Goal: Information Seeking & Learning: Learn about a topic

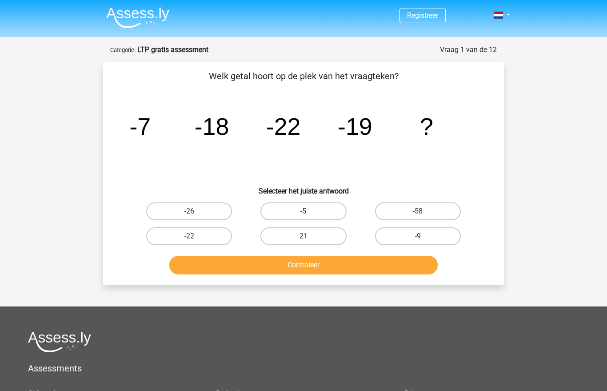
click at [118, 20] on img at bounding box center [137, 17] width 63 height 21
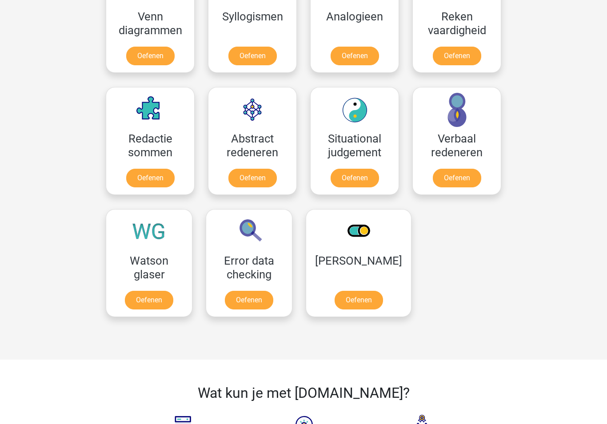
scroll to position [574, 0]
click at [148, 292] on link "Oefenen" at bounding box center [149, 300] width 48 height 19
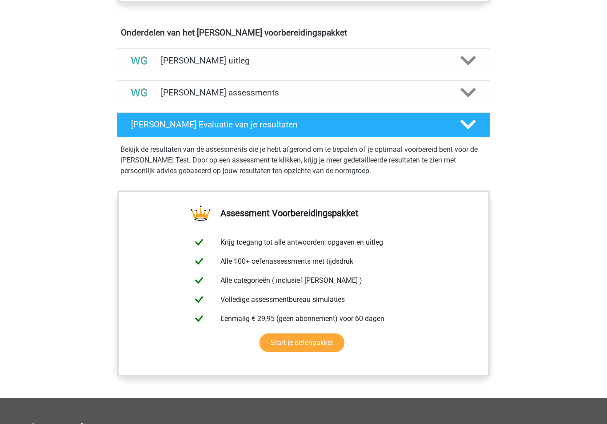
scroll to position [506, 0]
click at [474, 93] on icon at bounding box center [468, 93] width 16 height 16
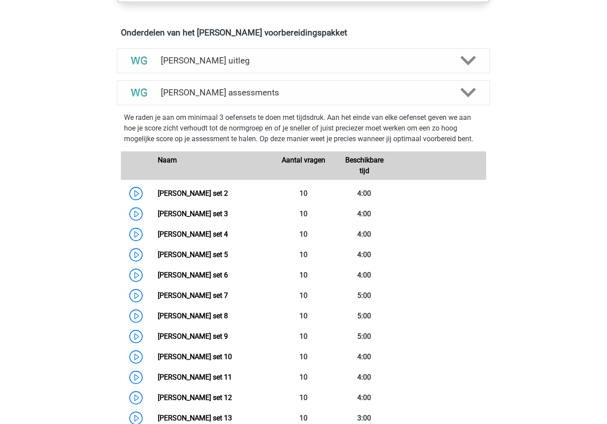
click at [158, 194] on link "Watson Glaser set 2" at bounding box center [193, 193] width 70 height 8
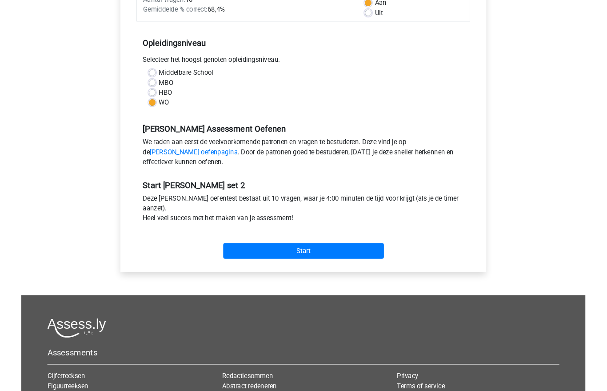
scroll to position [179, 0]
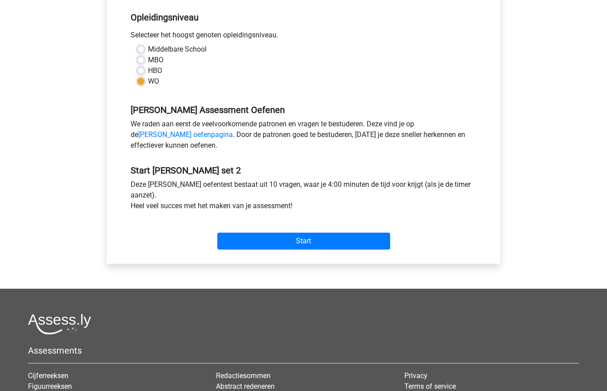
click at [280, 240] on input "Start" at bounding box center [303, 241] width 173 height 17
click at [266, 238] on input "Start" at bounding box center [303, 240] width 173 height 17
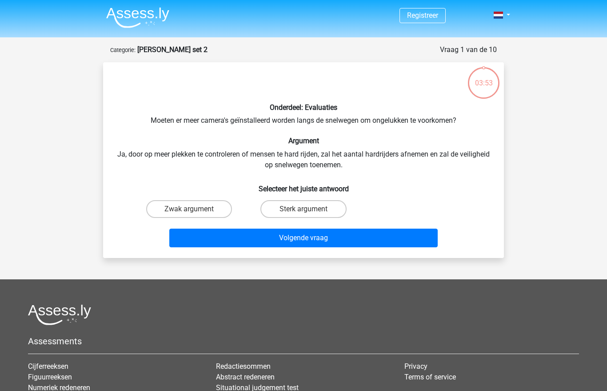
click at [295, 204] on label "Sterk argument" at bounding box center [303, 209] width 86 height 18
click at [303, 209] on input "Sterk argument" at bounding box center [306, 212] width 6 height 6
radio input "true"
click at [309, 234] on button "Volgende vraag" at bounding box center [303, 237] width 269 height 19
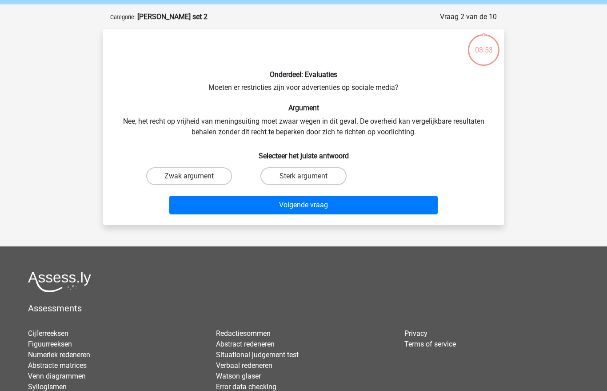
scroll to position [44, 0]
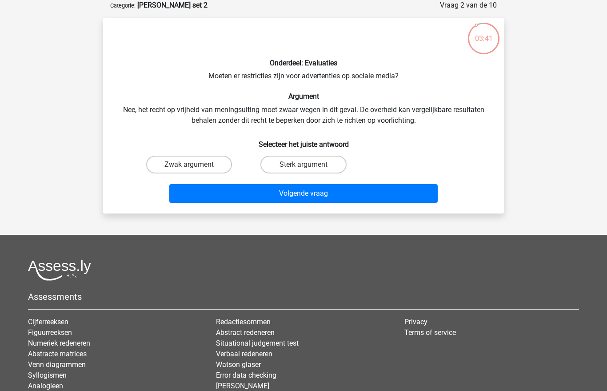
click at [183, 160] on label "Zwak argument" at bounding box center [189, 165] width 86 height 18
click at [189, 164] on input "Zwak argument" at bounding box center [192, 167] width 6 height 6
radio input "true"
click at [201, 190] on button "Volgende vraag" at bounding box center [303, 193] width 269 height 19
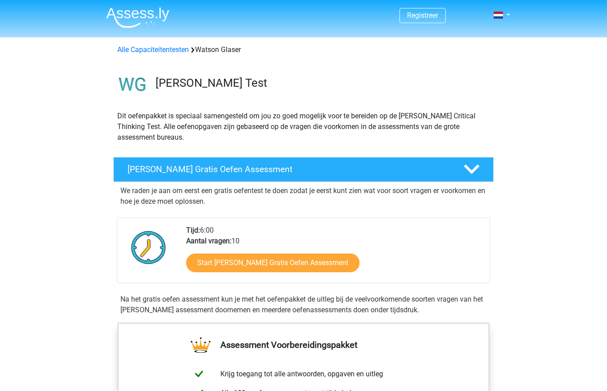
scroll to position [539, 0]
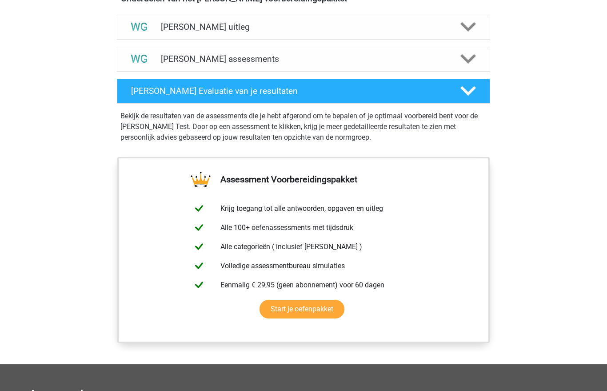
click at [467, 61] on polygon at bounding box center [468, 59] width 16 height 10
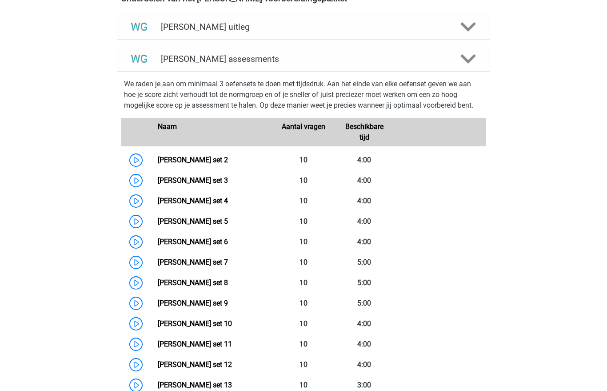
click at [214, 163] on link "Watson Glaser set 2" at bounding box center [193, 160] width 70 height 8
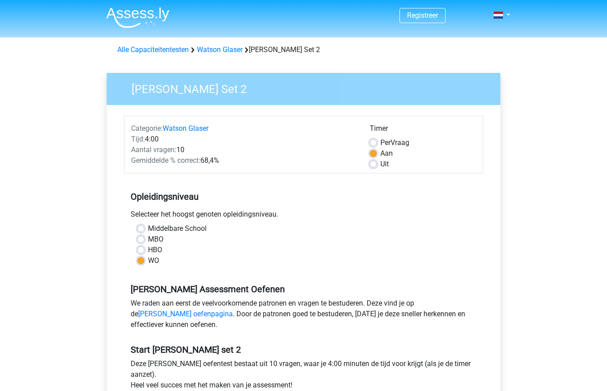
click at [380, 162] on label "Uit" at bounding box center [384, 164] width 8 height 11
click at [375, 162] on input "Uit" at bounding box center [373, 163] width 7 height 9
radio input "true"
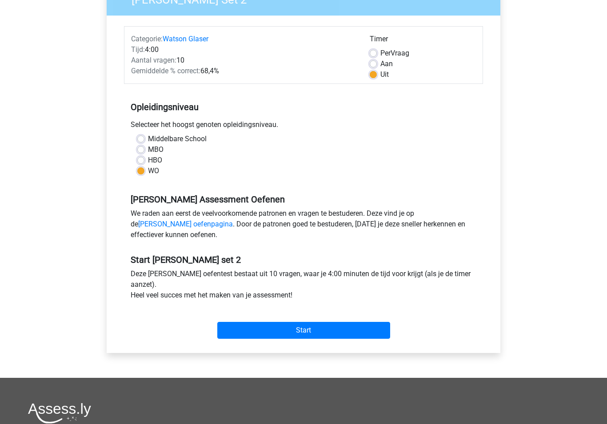
scroll to position [187, 0]
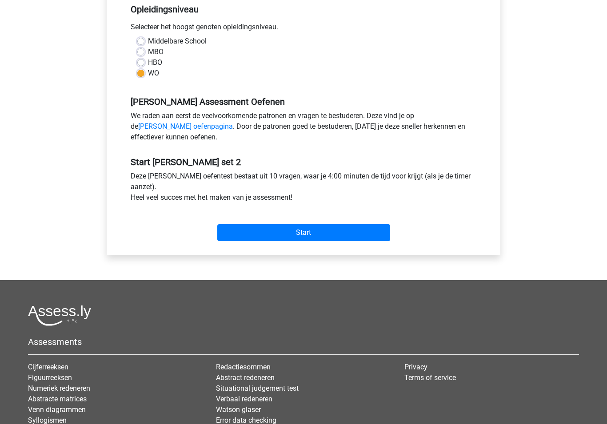
click at [352, 247] on div "Categorie: Watson Glaser Tijd: 4:00 Aantal vragen: 10 Gemiddelde % correct: 68,…" at bounding box center [303, 87] width 380 height 338
click at [384, 237] on input "Start" at bounding box center [303, 232] width 173 height 17
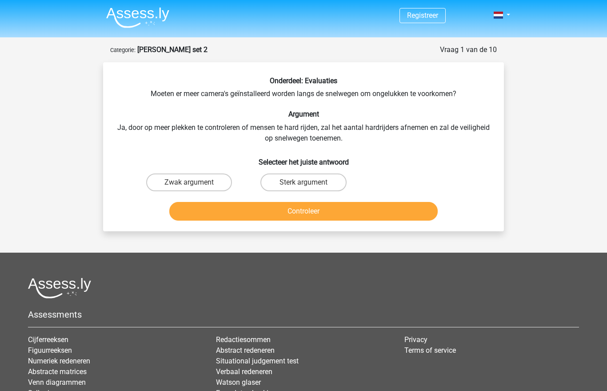
click at [316, 178] on label "Sterk argument" at bounding box center [303, 182] width 86 height 18
click at [309, 182] on input "Sterk argument" at bounding box center [306, 185] width 6 height 6
radio input "true"
click at [309, 212] on button "Controleer" at bounding box center [303, 211] width 269 height 19
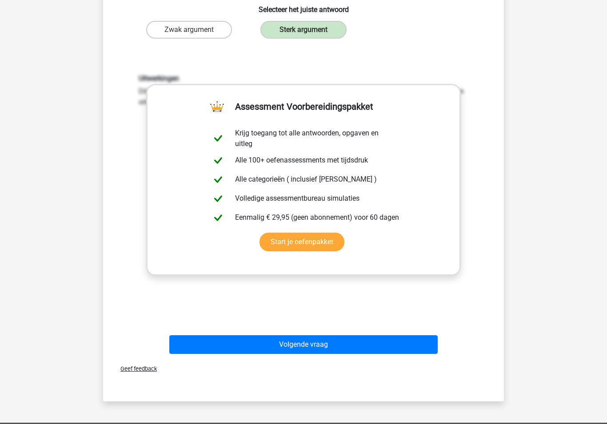
click at [395, 346] on button "Volgende vraag" at bounding box center [303, 345] width 269 height 19
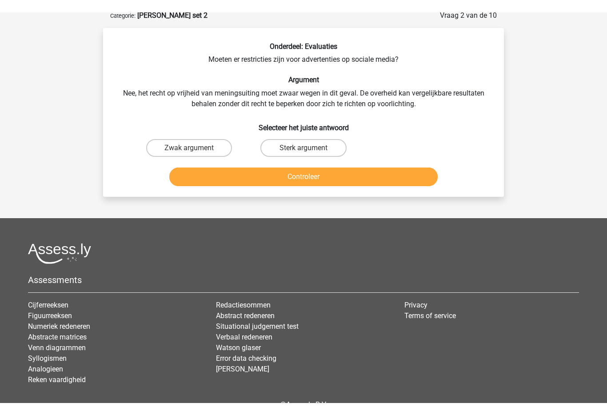
scroll to position [44, 0]
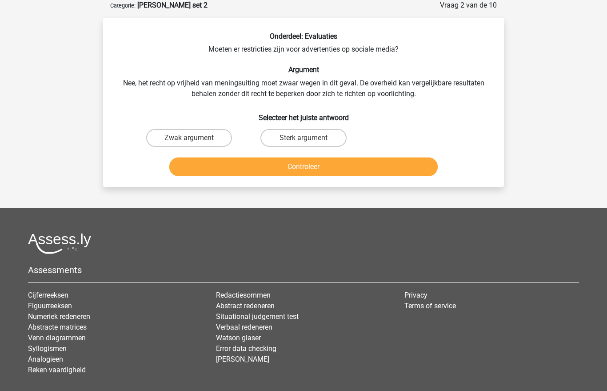
click at [302, 137] on label "Sterk argument" at bounding box center [303, 138] width 86 height 18
click at [303, 138] on input "Sterk argument" at bounding box center [306, 141] width 6 height 6
radio input "true"
click at [375, 165] on button "Controleer" at bounding box center [303, 166] width 269 height 19
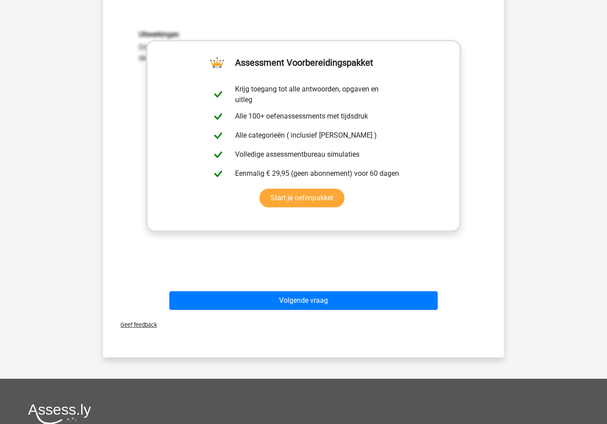
click at [404, 303] on button "Volgende vraag" at bounding box center [303, 301] width 269 height 19
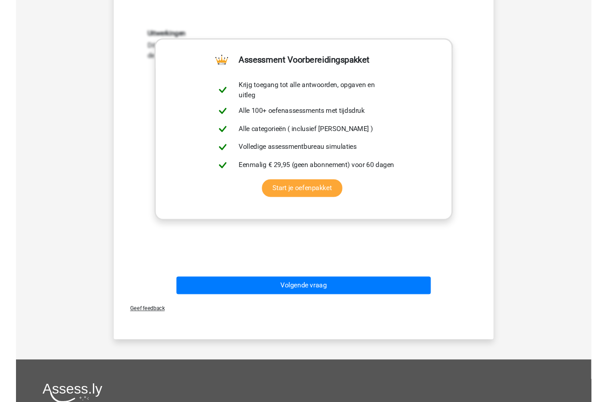
scroll to position [40, 0]
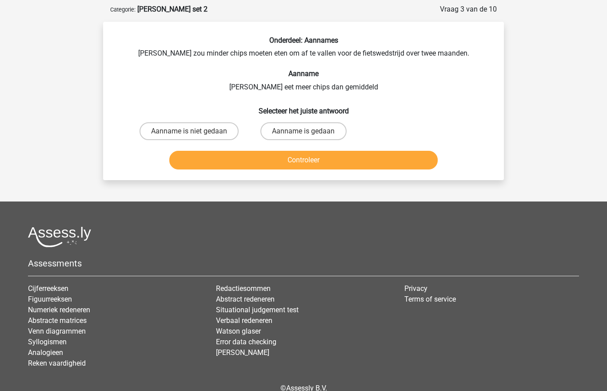
click at [220, 127] on label "Aanname is niet gedaan" at bounding box center [189, 131] width 99 height 18
click at [195, 131] on input "Aanname is niet gedaan" at bounding box center [192, 134] width 6 height 6
radio input "true"
click at [259, 158] on button "Controleer" at bounding box center [303, 160] width 269 height 19
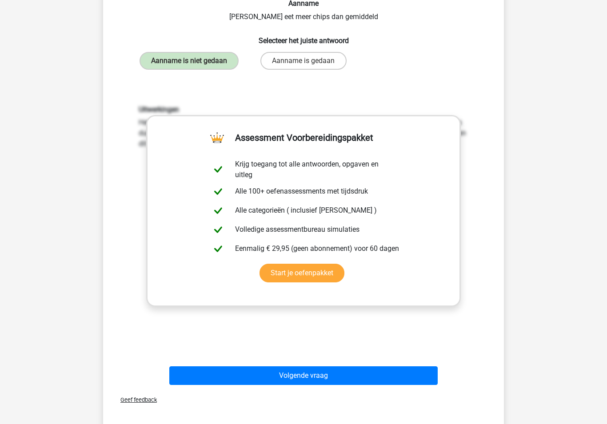
click at [308, 377] on button "Volgende vraag" at bounding box center [303, 376] width 269 height 19
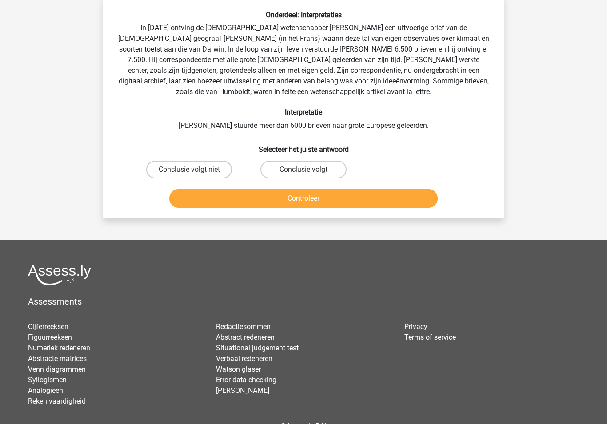
scroll to position [44, 0]
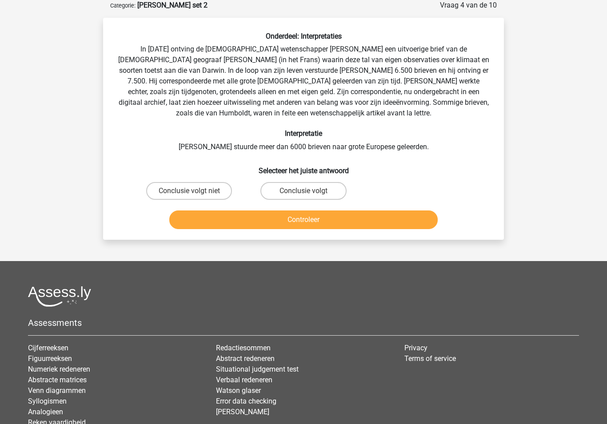
click at [329, 190] on label "Conclusie volgt" at bounding box center [303, 191] width 86 height 18
click at [309, 191] on input "Conclusie volgt" at bounding box center [306, 194] width 6 height 6
radio input "true"
click at [318, 219] on button "Controleer" at bounding box center [303, 220] width 269 height 19
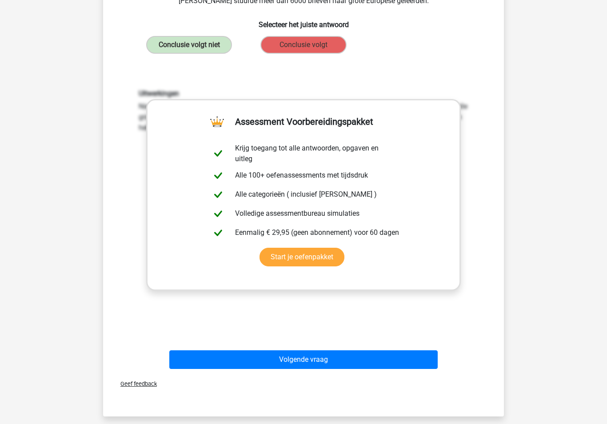
click at [367, 366] on button "Volgende vraag" at bounding box center [303, 360] width 269 height 19
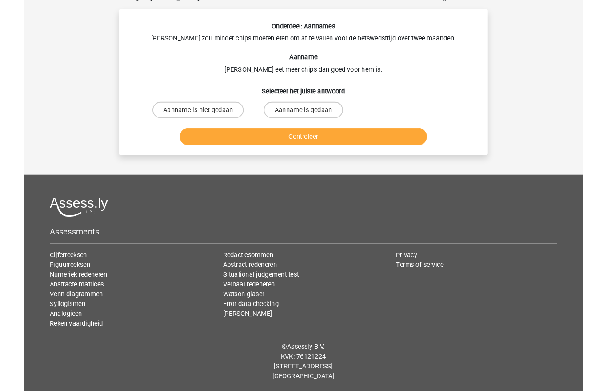
scroll to position [40, 0]
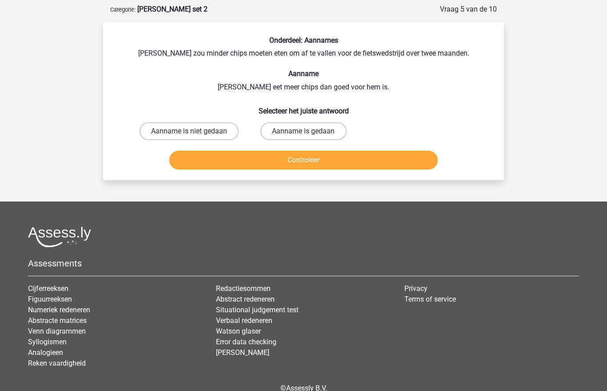
click at [227, 126] on label "Aanname is niet gedaan" at bounding box center [189, 131] width 99 height 18
click at [195, 131] on input "Aanname is niet gedaan" at bounding box center [192, 134] width 6 height 6
radio input "true"
click at [244, 163] on button "Controleer" at bounding box center [303, 160] width 269 height 19
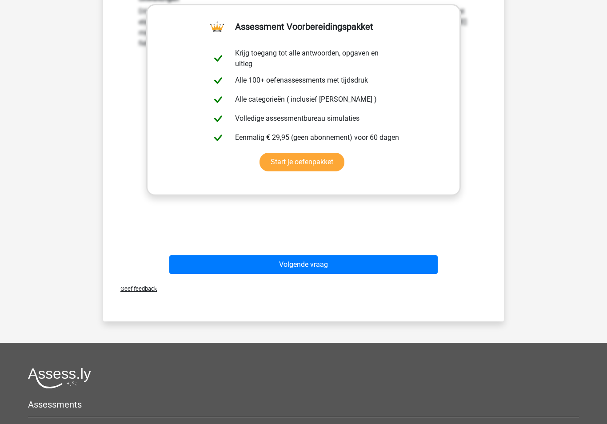
click at [409, 263] on button "Volgende vraag" at bounding box center [303, 264] width 269 height 19
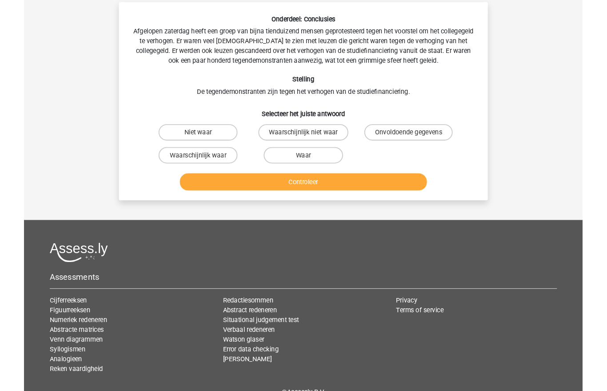
scroll to position [44, 0]
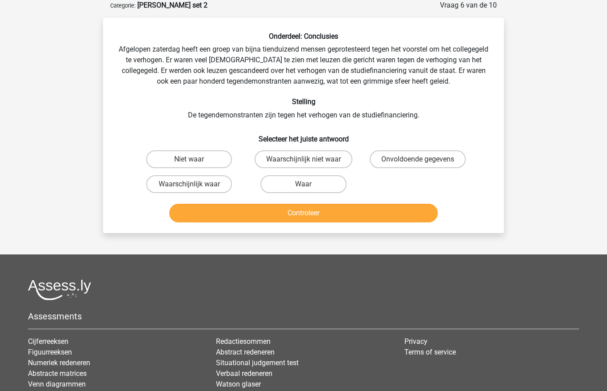
click at [178, 181] on label "Waarschijnlijk waar" at bounding box center [189, 184] width 86 height 18
click at [189, 184] on input "Waarschijnlijk waar" at bounding box center [192, 187] width 6 height 6
radio input "true"
click at [204, 214] on button "Controleer" at bounding box center [303, 213] width 269 height 19
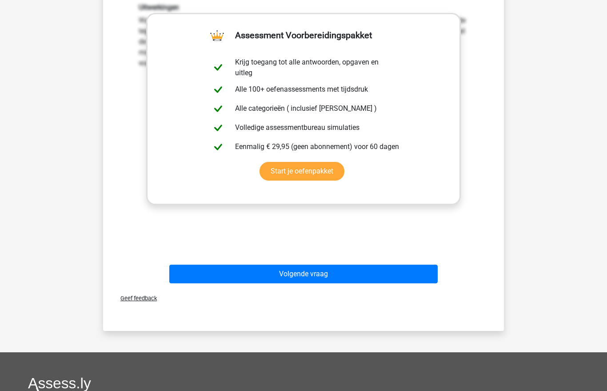
click at [310, 276] on button "Volgende vraag" at bounding box center [303, 274] width 269 height 19
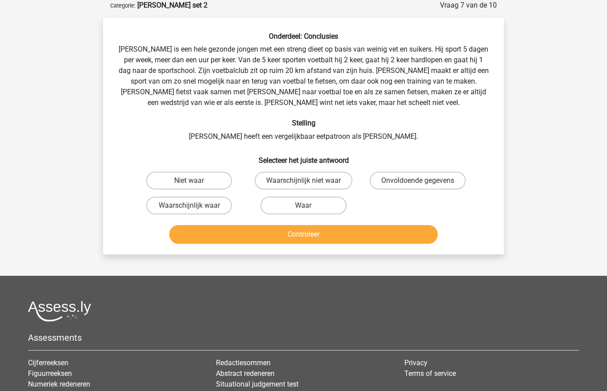
click at [413, 173] on label "Onvoldoende gegevens" at bounding box center [418, 181] width 96 height 18
click at [418, 180] on input "Onvoldoende gegevens" at bounding box center [421, 183] width 6 height 6
radio input "true"
click at [361, 238] on button "Controleer" at bounding box center [303, 234] width 269 height 19
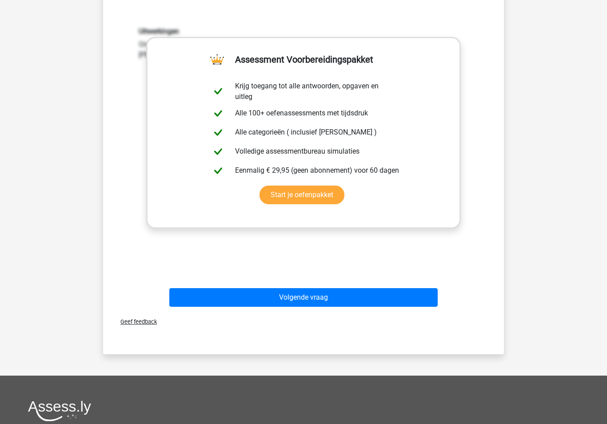
click at [371, 292] on button "Volgende vraag" at bounding box center [303, 297] width 269 height 19
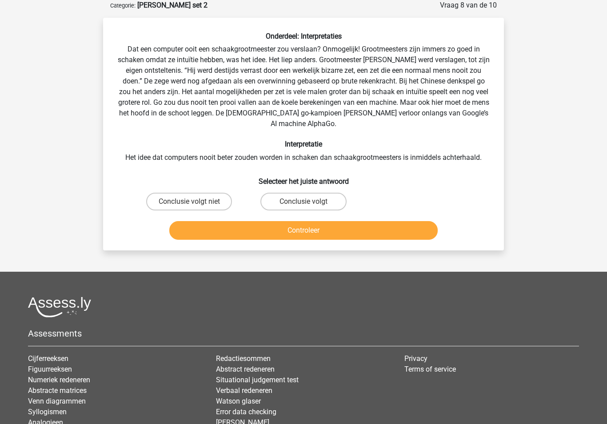
click at [296, 193] on label "Conclusie volgt" at bounding box center [303, 202] width 86 height 18
click at [303, 202] on input "Conclusie volgt" at bounding box center [306, 205] width 6 height 6
radio input "true"
click at [330, 227] on button "Controleer" at bounding box center [303, 230] width 269 height 19
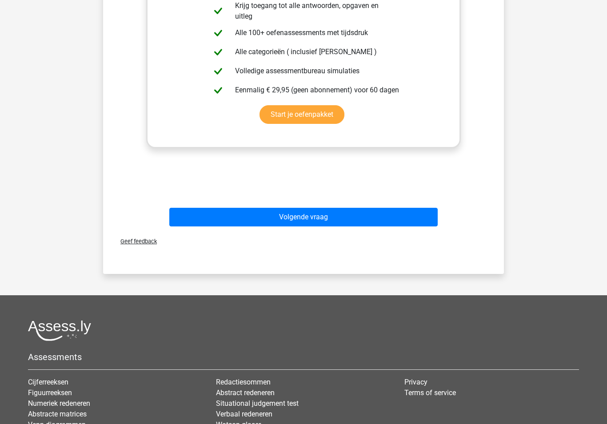
click at [297, 208] on button "Volgende vraag" at bounding box center [303, 217] width 269 height 19
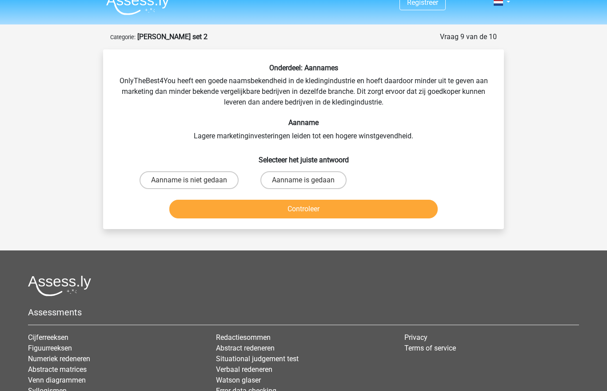
scroll to position [13, 0]
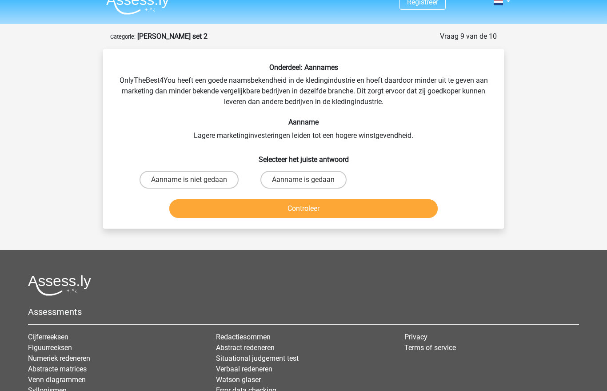
click at [205, 185] on label "Aanname is niet gedaan" at bounding box center [189, 180] width 99 height 18
click at [195, 185] on input "Aanname is niet gedaan" at bounding box center [192, 183] width 6 height 6
radio input "true"
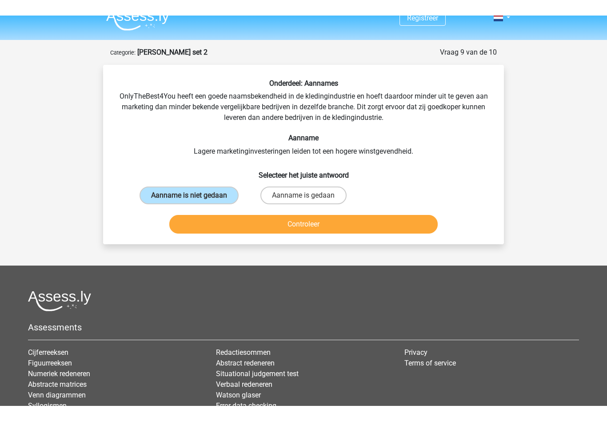
scroll to position [13, 0]
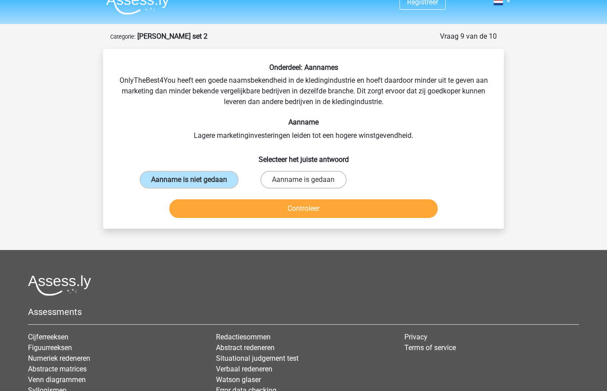
click at [238, 204] on button "Controleer" at bounding box center [303, 208] width 269 height 19
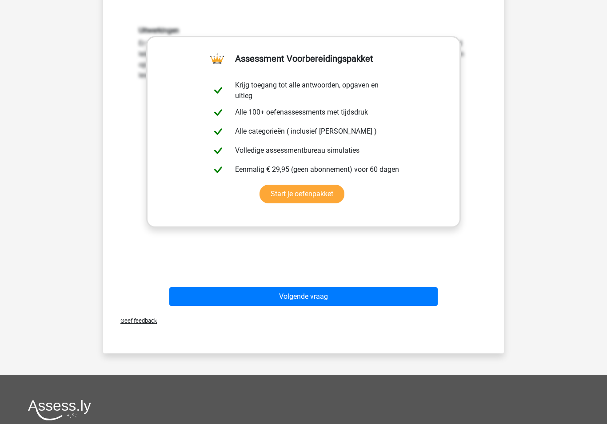
click at [316, 303] on button "Volgende vraag" at bounding box center [303, 297] width 269 height 19
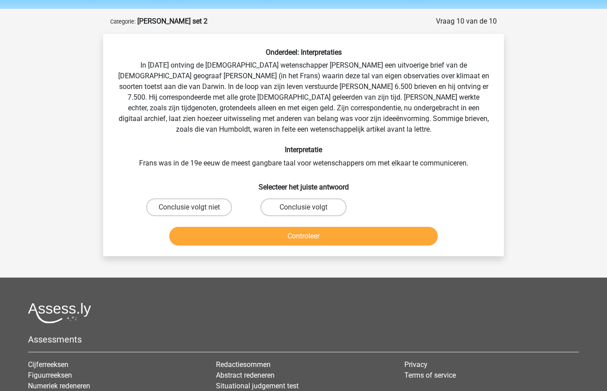
scroll to position [27, 0]
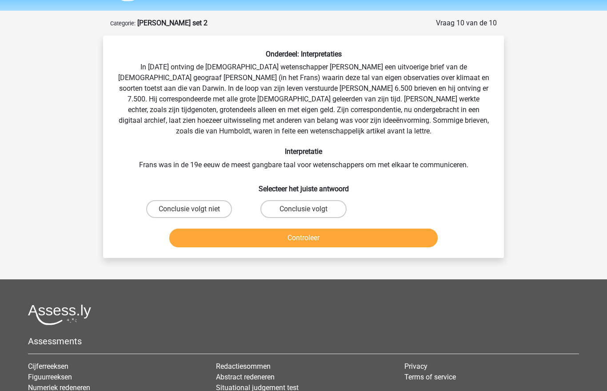
click at [197, 211] on label "Conclusie volgt niet" at bounding box center [189, 209] width 86 height 18
click at [195, 211] on input "Conclusie volgt niet" at bounding box center [192, 212] width 6 height 6
radio input "true"
click at [237, 240] on button "Controleer" at bounding box center [303, 237] width 269 height 19
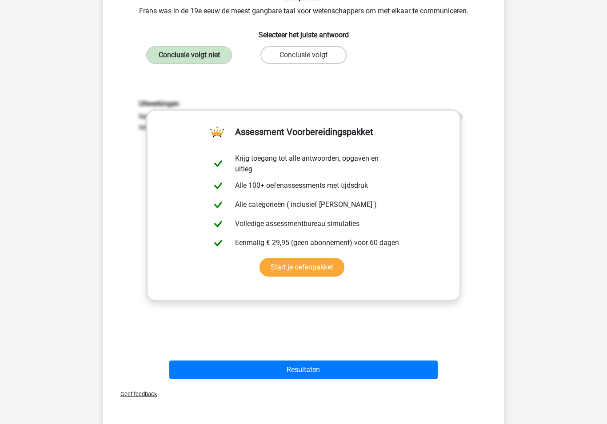
scroll to position [211, 0]
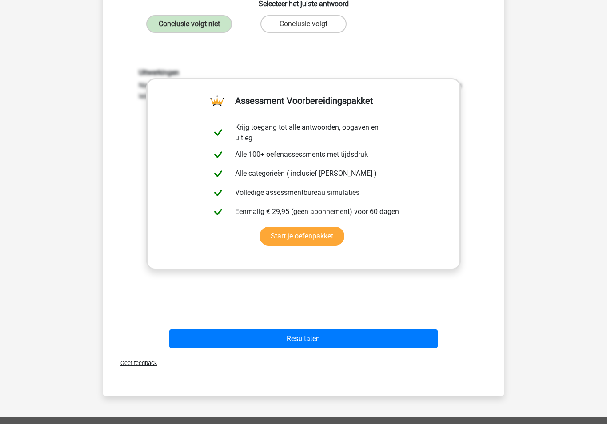
click at [328, 341] on button "Resultaten" at bounding box center [303, 339] width 269 height 19
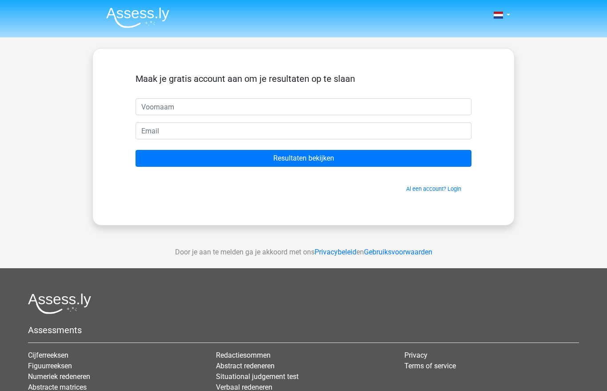
click at [446, 190] on link "Al een account? Login" at bounding box center [433, 188] width 55 height 7
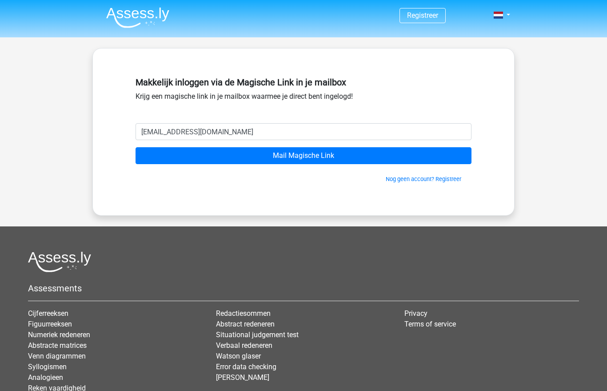
type input "[EMAIL_ADDRESS][DOMAIN_NAME]"
click at [341, 155] on input "Mail Magische Link" at bounding box center [304, 155] width 336 height 17
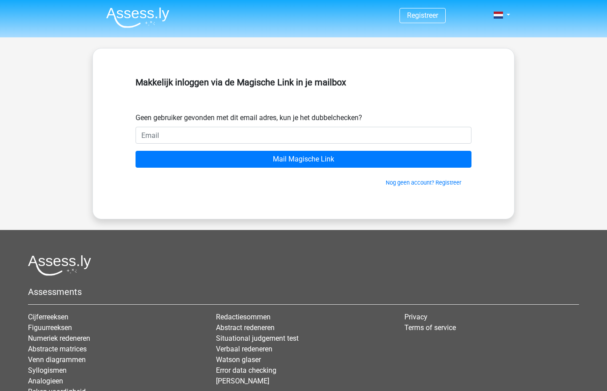
click at [261, 135] on input "email" at bounding box center [304, 135] width 336 height 17
type input "c.vleggaar@rechtspraak.nl"
click at [303, 159] on input "Mail Magische Link" at bounding box center [304, 159] width 336 height 17
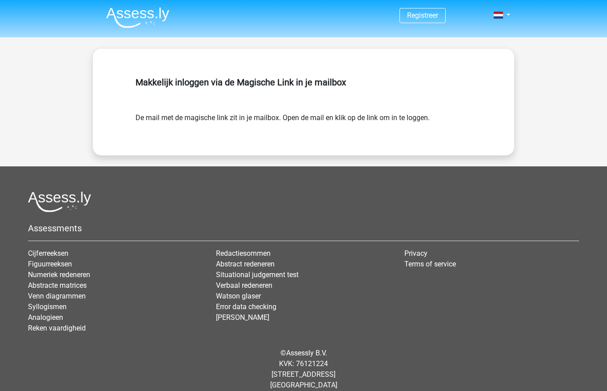
click at [121, 12] on img at bounding box center [137, 17] width 63 height 21
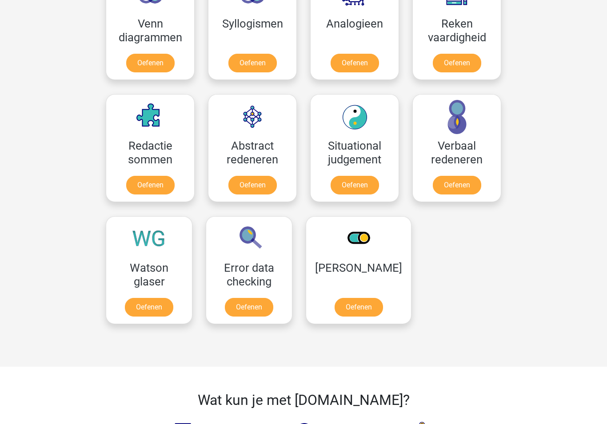
scroll to position [567, 0]
click at [138, 298] on link "Oefenen" at bounding box center [149, 307] width 48 height 19
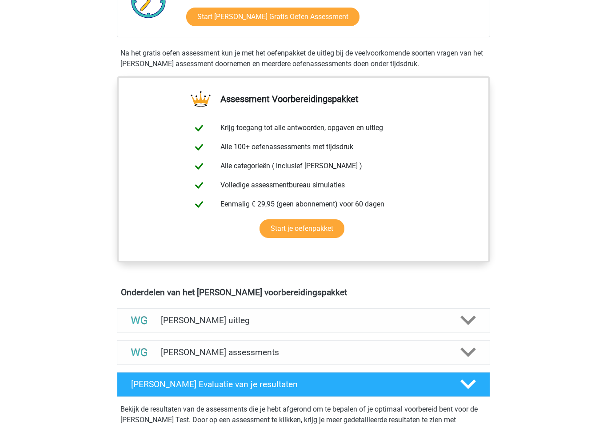
scroll to position [247, 0]
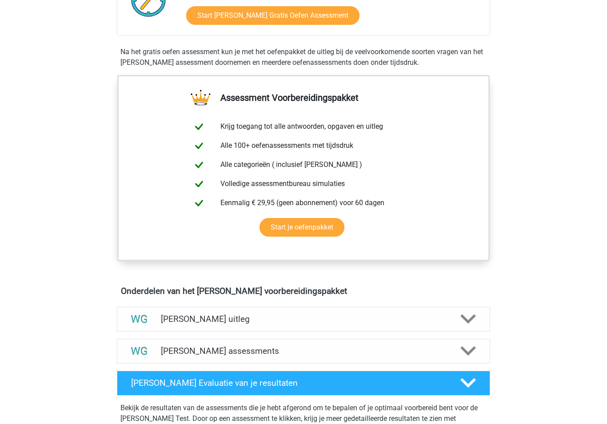
click at [467, 358] on icon at bounding box center [468, 352] width 16 height 16
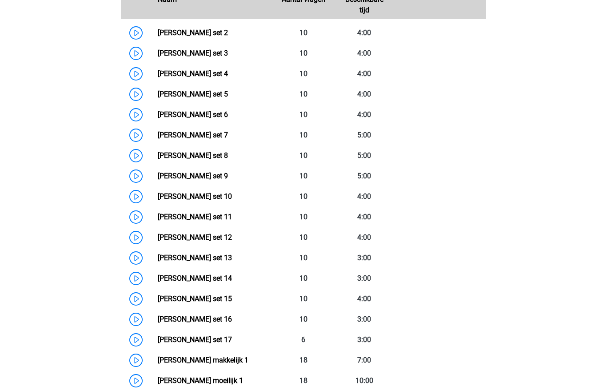
scroll to position [666, 0]
click at [158, 51] on link "Watson Glaser set 3" at bounding box center [193, 53] width 70 height 8
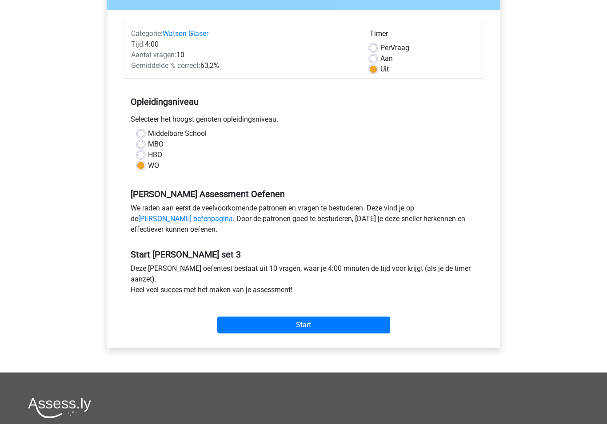
scroll to position [104, 0]
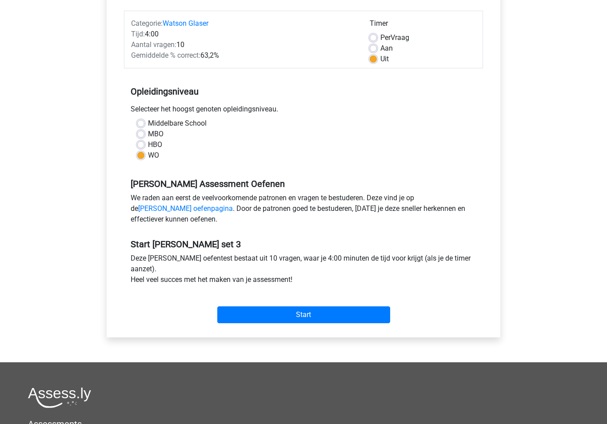
click at [352, 317] on input "Start" at bounding box center [303, 315] width 173 height 17
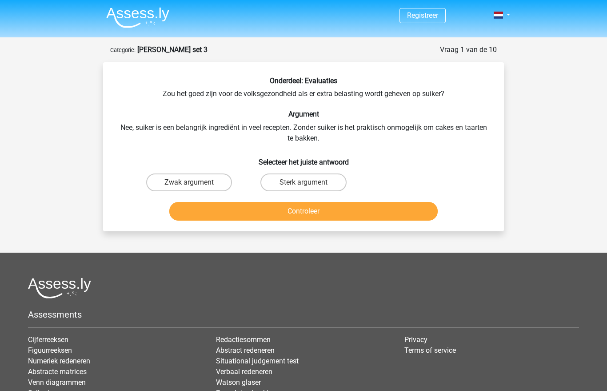
click at [195, 180] on label "Zwak argument" at bounding box center [189, 182] width 86 height 18
click at [195, 182] on input "Zwak argument" at bounding box center [192, 185] width 6 height 6
radio input "true"
click at [240, 213] on button "Controleer" at bounding box center [303, 211] width 269 height 19
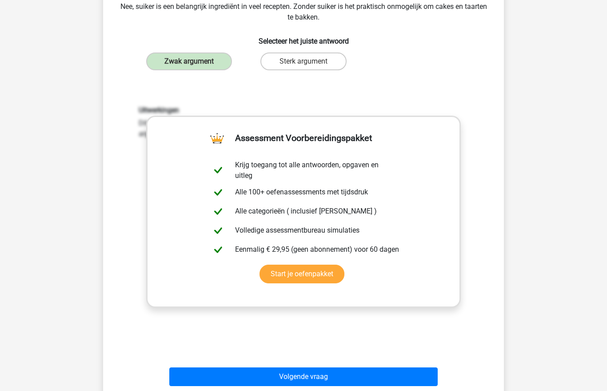
click at [355, 375] on button "Volgende vraag" at bounding box center [303, 376] width 269 height 19
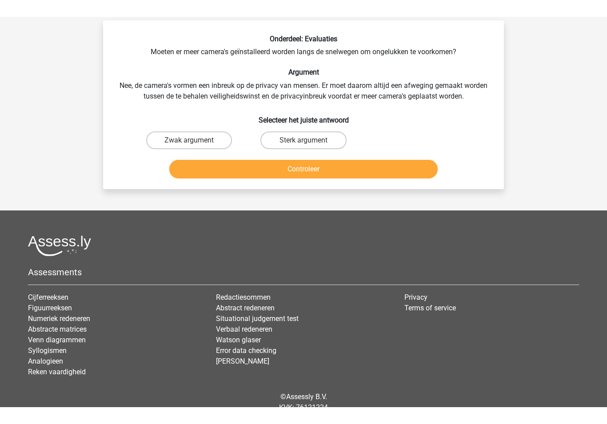
scroll to position [44, 0]
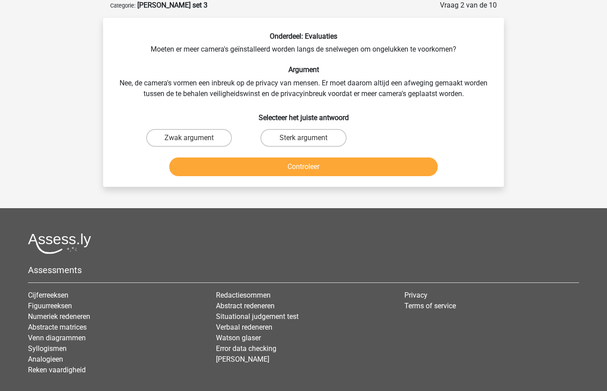
click at [205, 133] on label "Zwak argument" at bounding box center [189, 138] width 86 height 18
click at [195, 138] on input "Zwak argument" at bounding box center [192, 141] width 6 height 6
radio input "true"
click at [271, 171] on button "Controleer" at bounding box center [303, 166] width 269 height 19
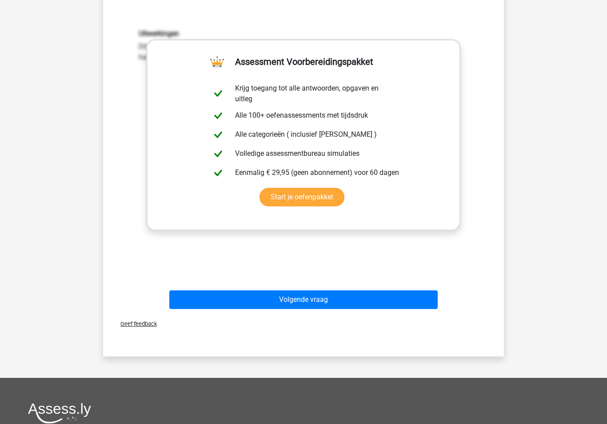
click at [415, 304] on button "Volgende vraag" at bounding box center [303, 300] width 269 height 19
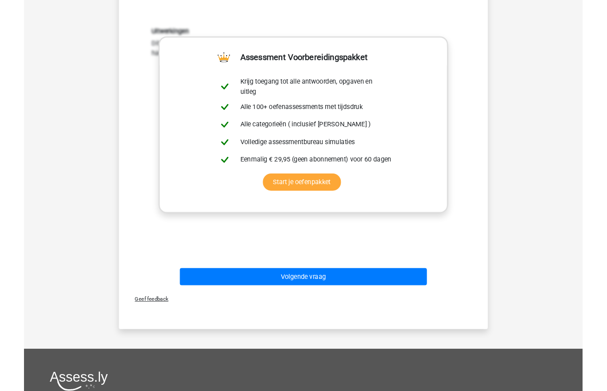
scroll to position [40, 0]
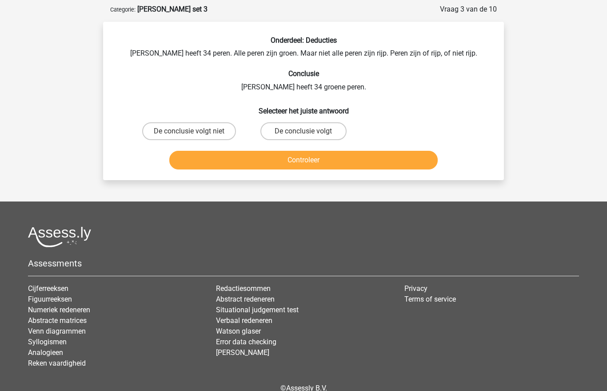
click at [295, 140] on label "De conclusie volgt" at bounding box center [303, 131] width 86 height 18
click at [303, 137] on input "De conclusie volgt" at bounding box center [306, 134] width 6 height 6
radio input "true"
click at [347, 164] on button "Controleer" at bounding box center [303, 160] width 269 height 19
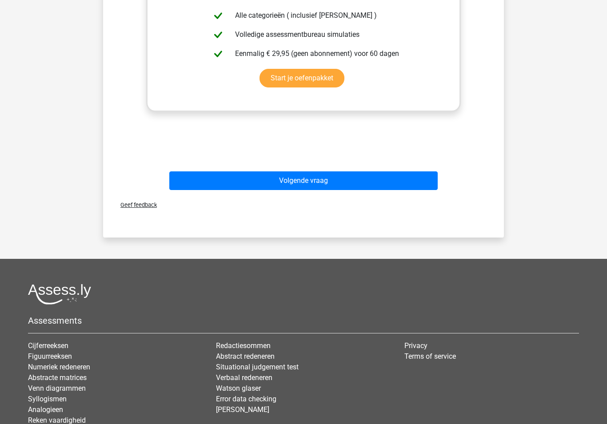
click at [401, 177] on button "Volgende vraag" at bounding box center [303, 181] width 269 height 19
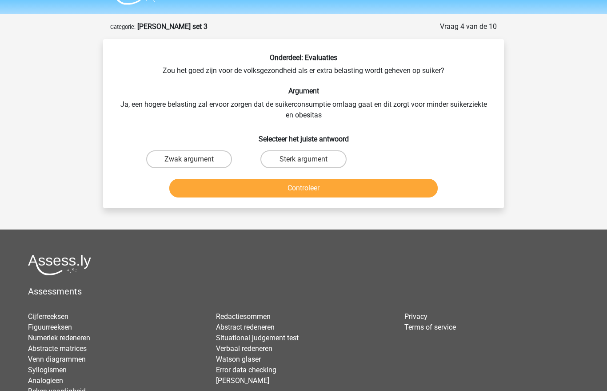
scroll to position [19, 0]
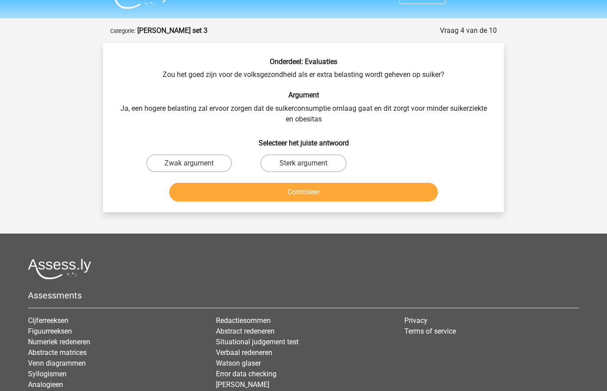
click at [290, 163] on label "Sterk argument" at bounding box center [303, 164] width 86 height 18
click at [303, 164] on input "Sterk argument" at bounding box center [306, 167] width 6 height 6
radio input "true"
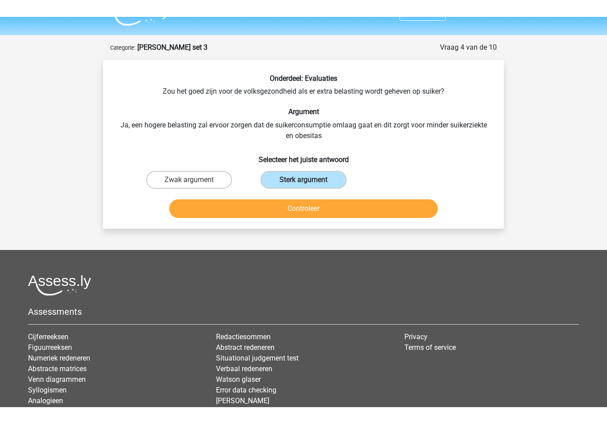
scroll to position [19, 0]
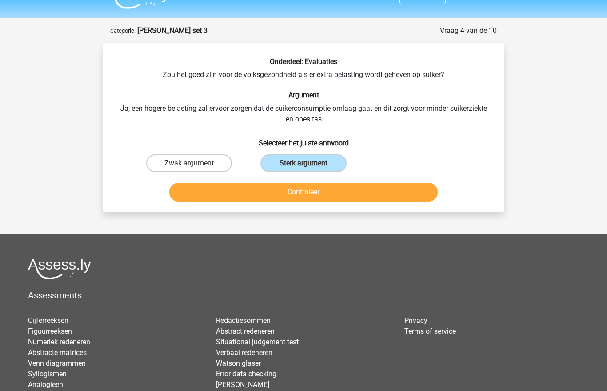
click at [294, 194] on button "Controleer" at bounding box center [303, 192] width 269 height 19
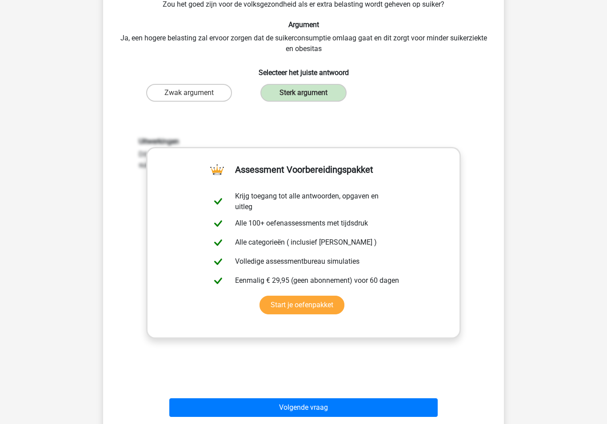
click at [378, 390] on button "Volgende vraag" at bounding box center [303, 408] width 269 height 19
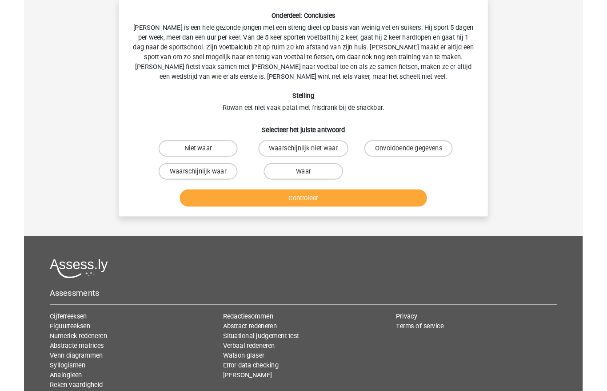
scroll to position [44, 0]
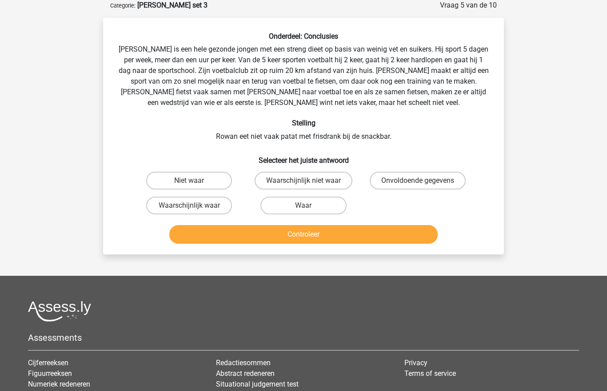
click at [221, 204] on label "Waarschijnlijk waar" at bounding box center [189, 205] width 86 height 18
click at [195, 205] on input "Waarschijnlijk waar" at bounding box center [192, 208] width 6 height 6
radio input "true"
click at [231, 235] on button "Controleer" at bounding box center [303, 234] width 269 height 19
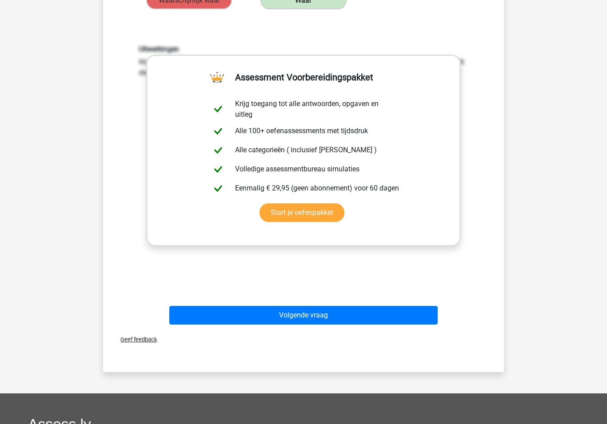
click at [387, 322] on button "Volgende vraag" at bounding box center [303, 315] width 269 height 19
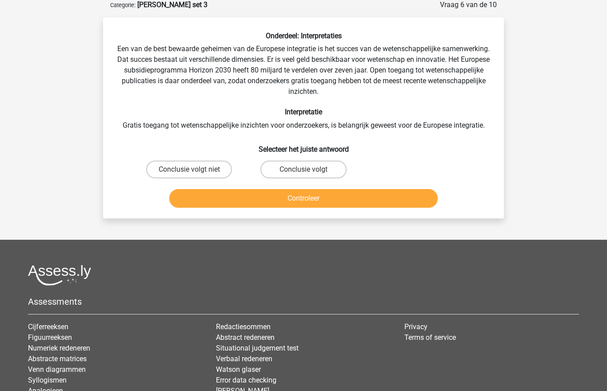
click at [326, 165] on label "Conclusie volgt" at bounding box center [303, 170] width 86 height 18
click at [309, 170] on input "Conclusie volgt" at bounding box center [306, 173] width 6 height 6
radio input "true"
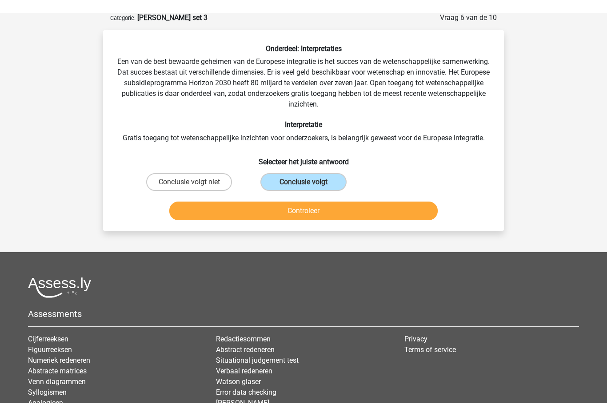
scroll to position [45, 0]
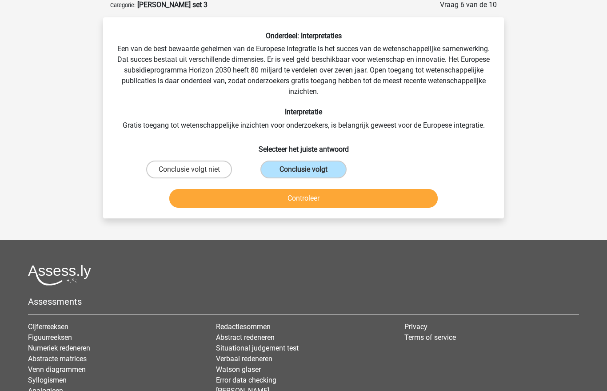
click at [326, 198] on button "Controleer" at bounding box center [303, 198] width 269 height 19
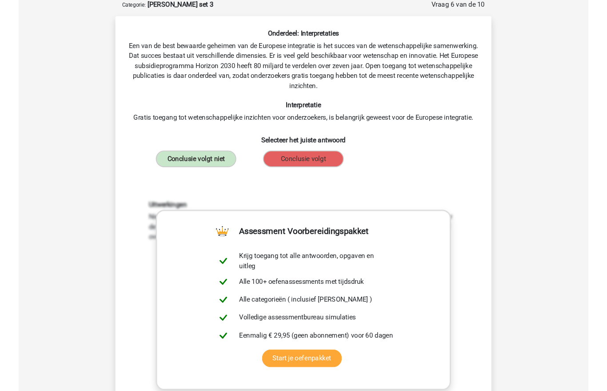
scroll to position [44, 0]
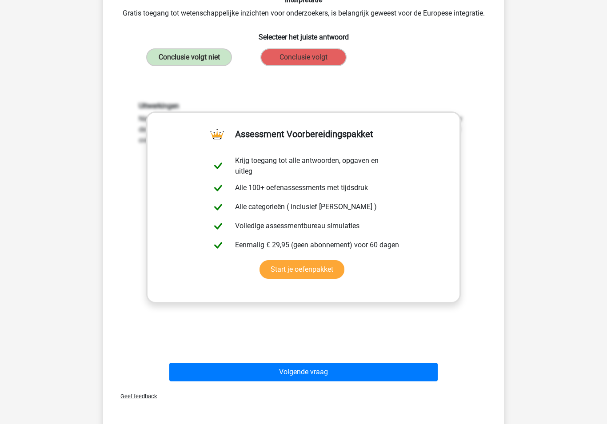
click at [390, 378] on button "Volgende vraag" at bounding box center [303, 372] width 269 height 19
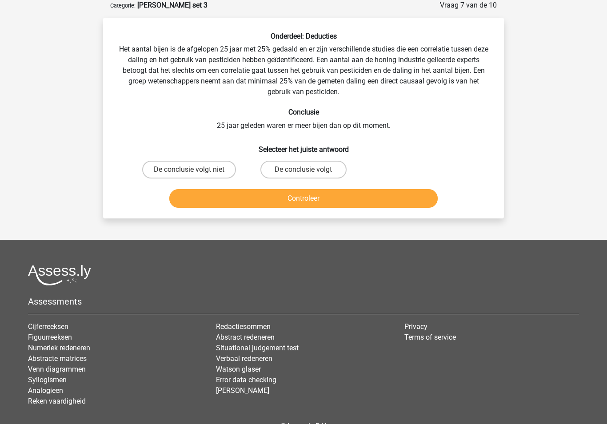
click at [332, 170] on label "De conclusie volgt" at bounding box center [303, 170] width 86 height 18
click at [309, 170] on input "De conclusie volgt" at bounding box center [306, 173] width 6 height 6
radio input "true"
click at [315, 200] on button "Controleer" at bounding box center [303, 198] width 269 height 19
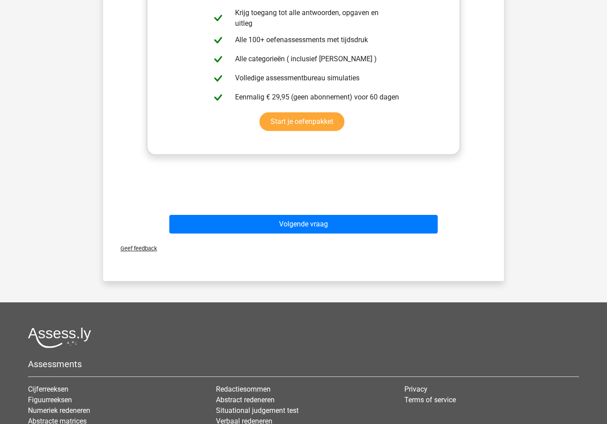
click at [387, 227] on button "Volgende vraag" at bounding box center [303, 224] width 269 height 19
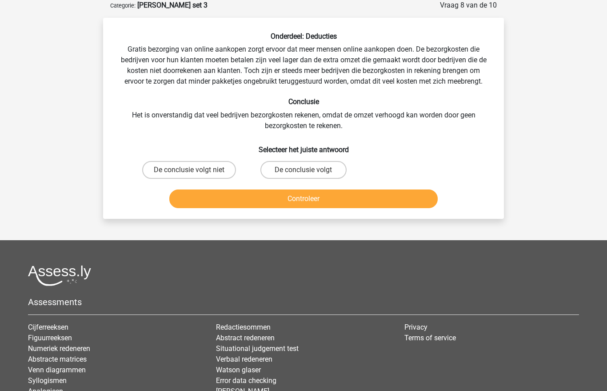
click at [299, 169] on label "De conclusie volgt" at bounding box center [303, 170] width 86 height 18
click at [303, 170] on input "De conclusie volgt" at bounding box center [306, 173] width 6 height 6
radio input "true"
click at [272, 199] on button "Controleer" at bounding box center [303, 198] width 269 height 19
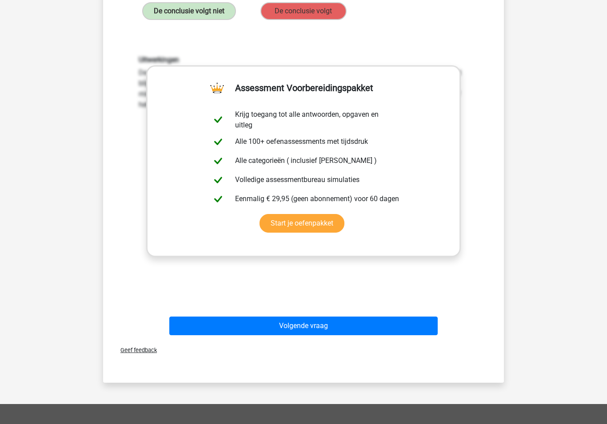
click at [383, 331] on button "Volgende vraag" at bounding box center [303, 326] width 269 height 19
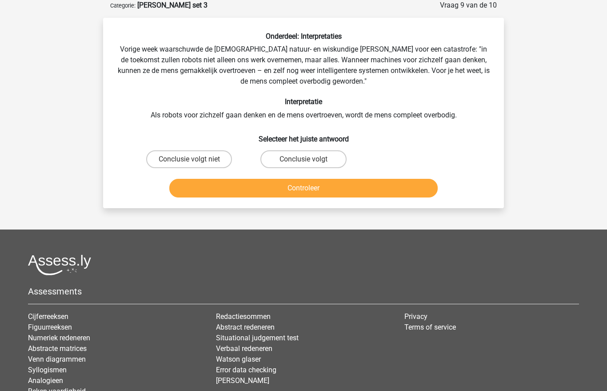
click at [322, 157] on label "Conclusie volgt" at bounding box center [303, 159] width 86 height 18
click at [309, 159] on input "Conclusie volgt" at bounding box center [306, 162] width 6 height 6
radio input "true"
click at [305, 182] on button "Controleer" at bounding box center [303, 188] width 269 height 19
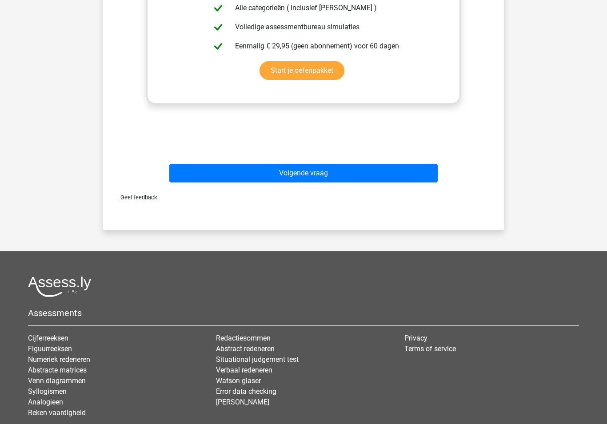
click at [383, 175] on button "Volgende vraag" at bounding box center [303, 173] width 269 height 19
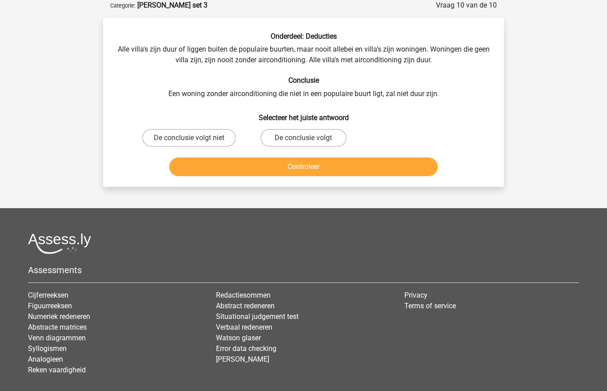
click at [230, 138] on label "De conclusie volgt niet" at bounding box center [189, 138] width 94 height 18
click at [195, 138] on input "De conclusie volgt niet" at bounding box center [192, 141] width 6 height 6
radio input "true"
click at [235, 159] on button "Controleer" at bounding box center [303, 166] width 269 height 19
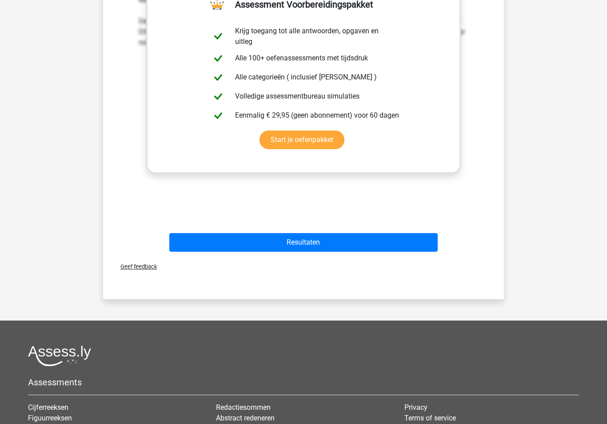
scroll to position [271, 0]
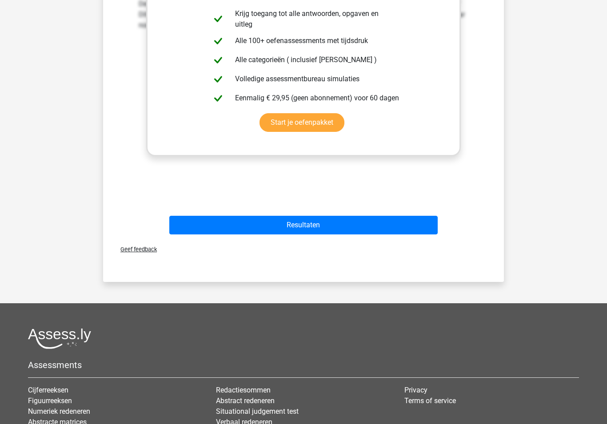
click at [401, 233] on button "Resultaten" at bounding box center [303, 225] width 269 height 19
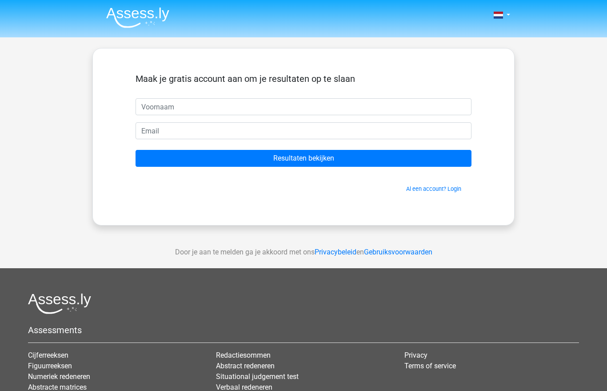
click at [500, 17] on span at bounding box center [498, 15] width 9 height 7
click at [147, 16] on img at bounding box center [137, 17] width 63 height 21
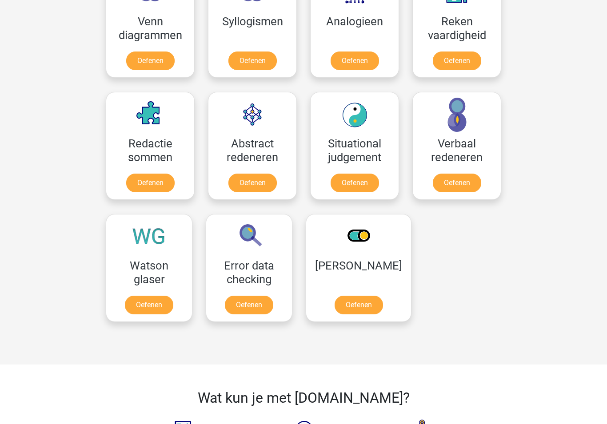
scroll to position [737, 0]
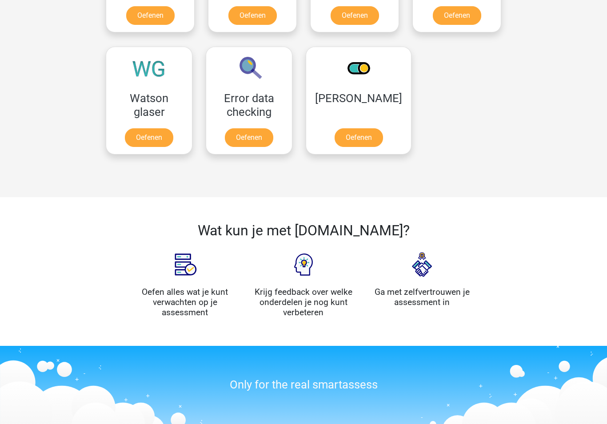
click at [162, 128] on link "Oefenen" at bounding box center [149, 137] width 48 height 19
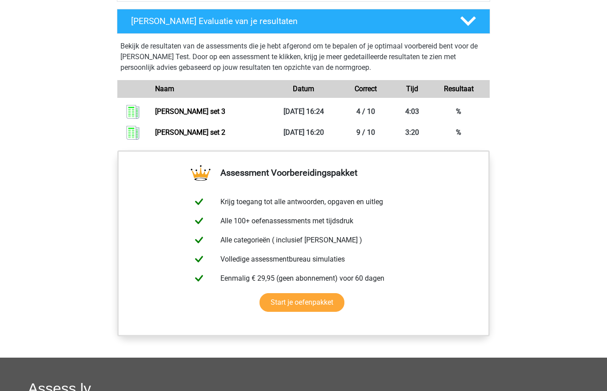
scroll to position [590, 0]
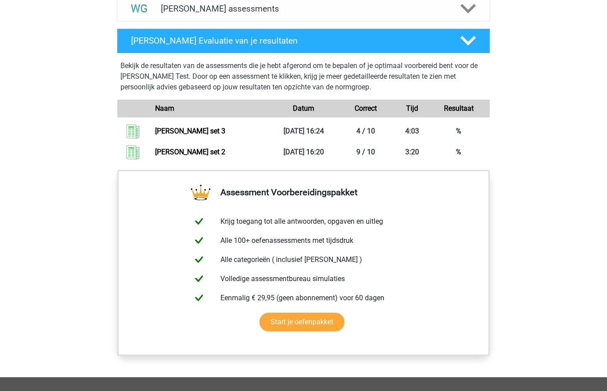
click at [467, 44] on polygon at bounding box center [468, 41] width 16 height 10
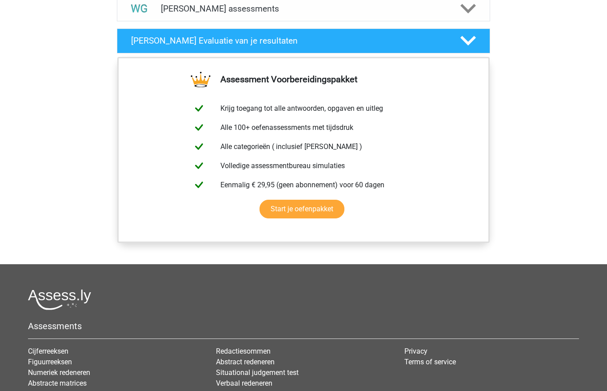
click at [467, 45] on icon at bounding box center [468, 41] width 16 height 16
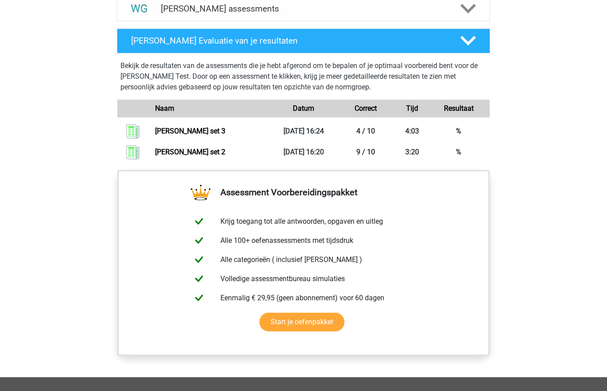
click at [463, 15] on icon at bounding box center [468, 9] width 16 height 16
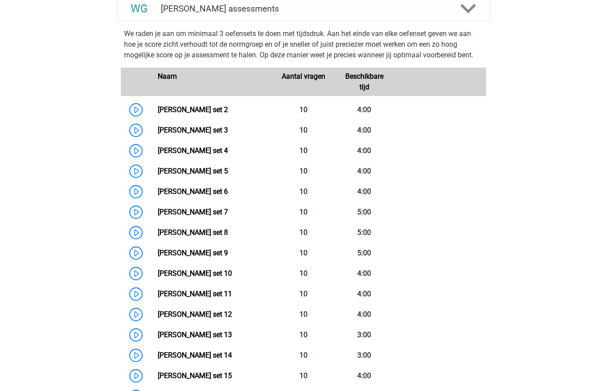
click at [216, 167] on link "Watson Glaser set 5" at bounding box center [193, 171] width 70 height 8
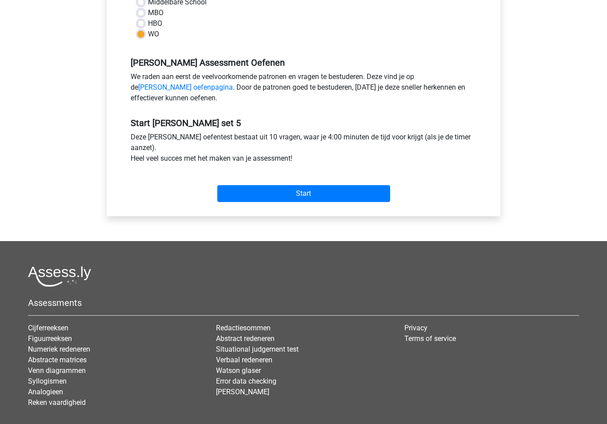
scroll to position [231, 0]
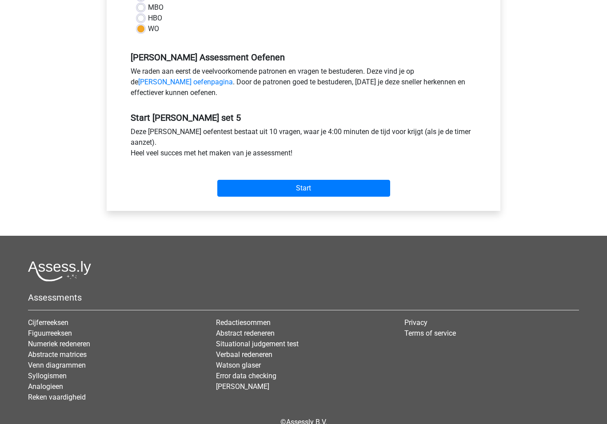
click at [370, 184] on input "Start" at bounding box center [303, 188] width 173 height 17
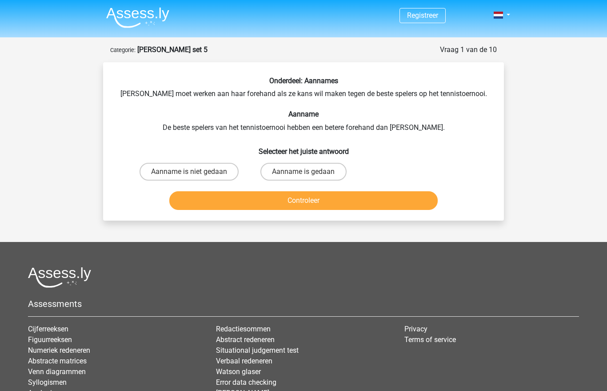
click at [218, 175] on label "Aanname is niet gedaan" at bounding box center [189, 172] width 99 height 18
click at [195, 175] on input "Aanname is niet gedaan" at bounding box center [192, 175] width 6 height 6
radio input "true"
click at [220, 199] on button "Controleer" at bounding box center [303, 200] width 269 height 19
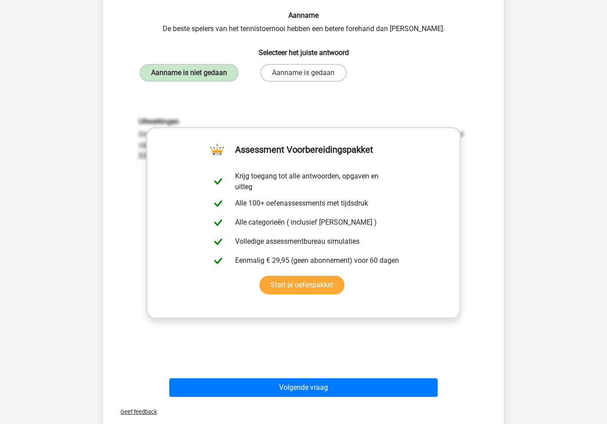
click at [335, 390] on button "Volgende vraag" at bounding box center [303, 388] width 269 height 19
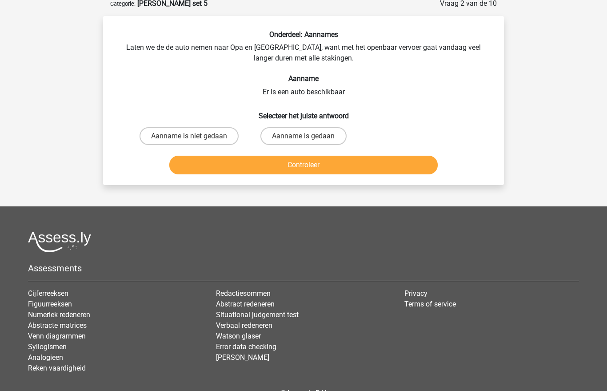
scroll to position [44, 0]
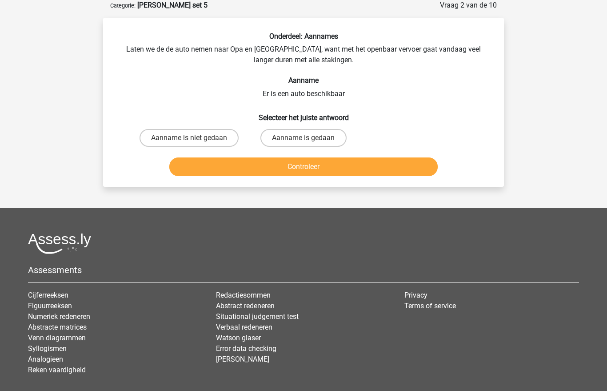
click at [335, 134] on label "Aanname is gedaan" at bounding box center [303, 138] width 86 height 18
click at [309, 138] on input "Aanname is gedaan" at bounding box center [306, 141] width 6 height 6
radio input "true"
click at [368, 166] on button "Controleer" at bounding box center [303, 166] width 269 height 19
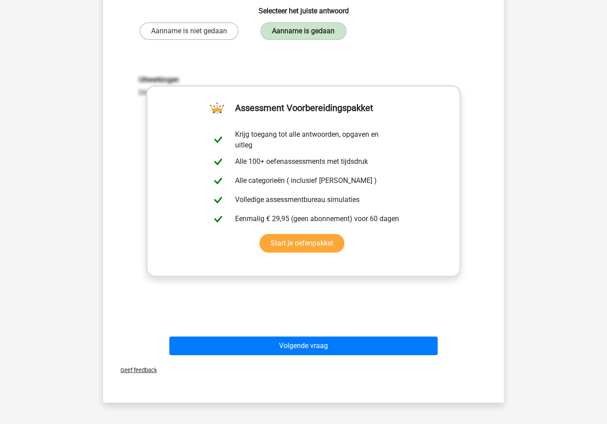
click at [376, 350] on button "Volgende vraag" at bounding box center [303, 346] width 269 height 19
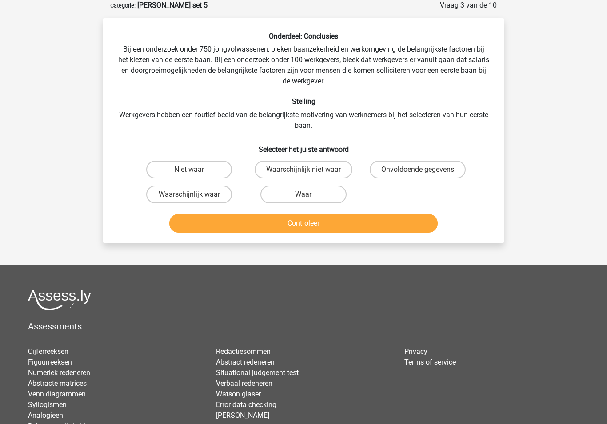
click at [214, 199] on label "Waarschijnlijk waar" at bounding box center [189, 195] width 86 height 18
click at [195, 199] on input "Waarschijnlijk waar" at bounding box center [192, 198] width 6 height 6
radio input "true"
click at [228, 226] on button "Controleer" at bounding box center [303, 223] width 269 height 19
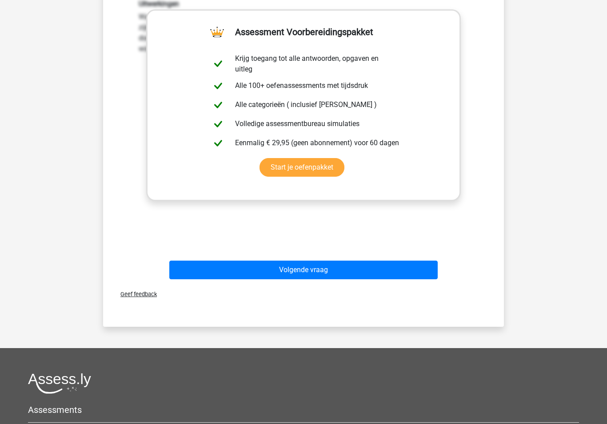
click at [359, 275] on button "Volgende vraag" at bounding box center [303, 270] width 269 height 19
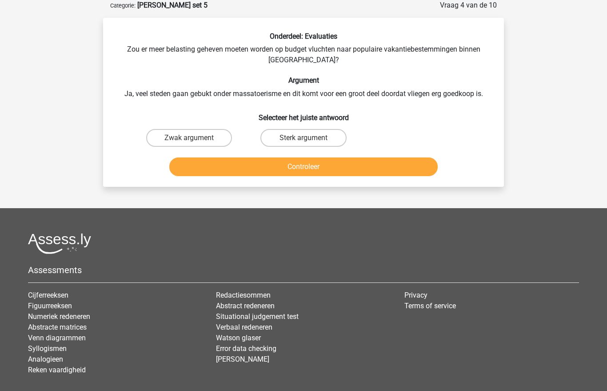
click at [328, 135] on label "Sterk argument" at bounding box center [303, 138] width 86 height 18
click at [309, 138] on input "Sterk argument" at bounding box center [306, 141] width 6 height 6
radio input "true"
click at [304, 168] on button "Controleer" at bounding box center [303, 166] width 269 height 19
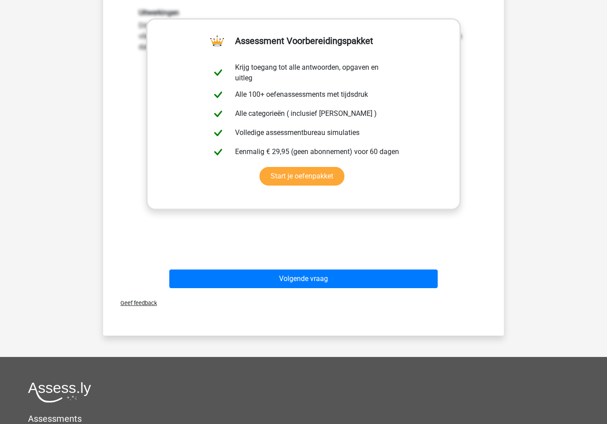
click at [322, 281] on button "Volgende vraag" at bounding box center [303, 279] width 269 height 19
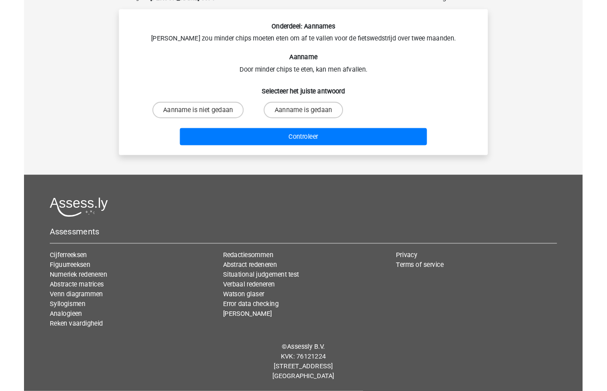
scroll to position [40, 0]
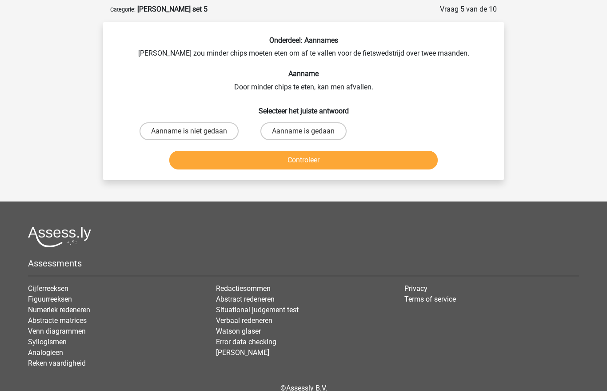
click at [331, 130] on label "Aanname is gedaan" at bounding box center [303, 131] width 86 height 18
click at [309, 131] on input "Aanname is gedaan" at bounding box center [306, 134] width 6 height 6
radio input "true"
click at [307, 161] on button "Controleer" at bounding box center [303, 160] width 269 height 19
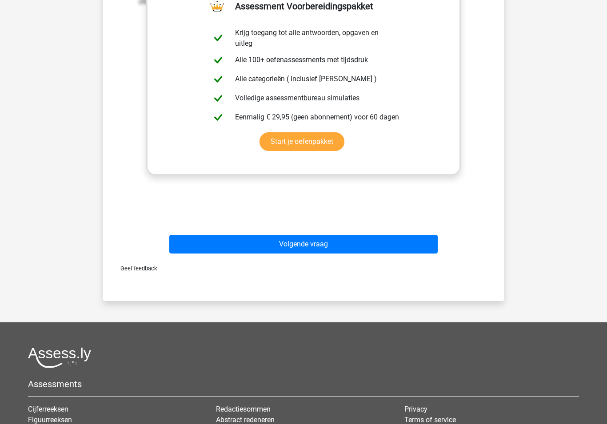
click at [322, 241] on button "Volgende vraag" at bounding box center [303, 244] width 269 height 19
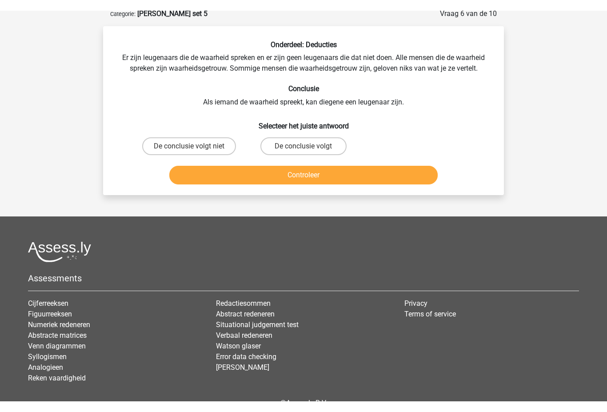
scroll to position [44, 0]
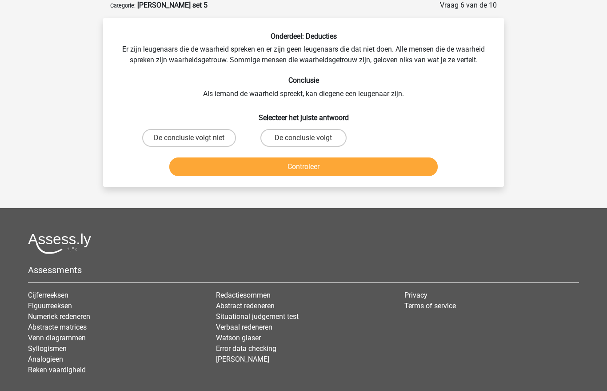
click at [337, 136] on label "De conclusie volgt" at bounding box center [303, 138] width 86 height 18
click at [309, 138] on input "De conclusie volgt" at bounding box center [306, 141] width 6 height 6
radio input "true"
click at [305, 168] on button "Controleer" at bounding box center [303, 166] width 269 height 19
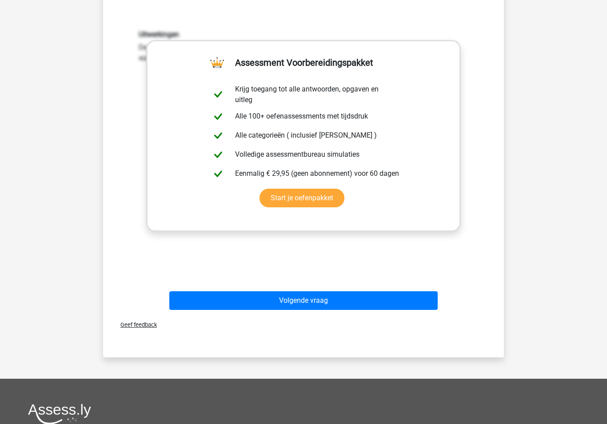
click at [335, 305] on button "Volgende vraag" at bounding box center [303, 300] width 269 height 19
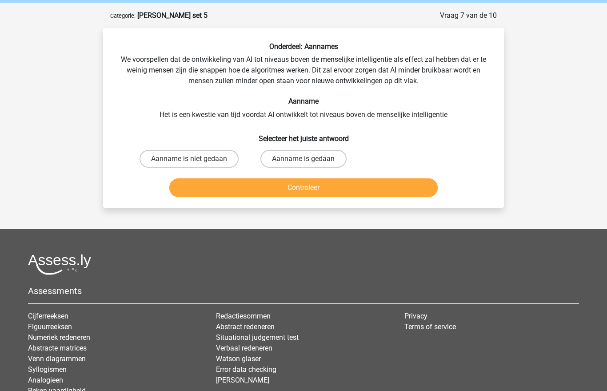
scroll to position [32, 0]
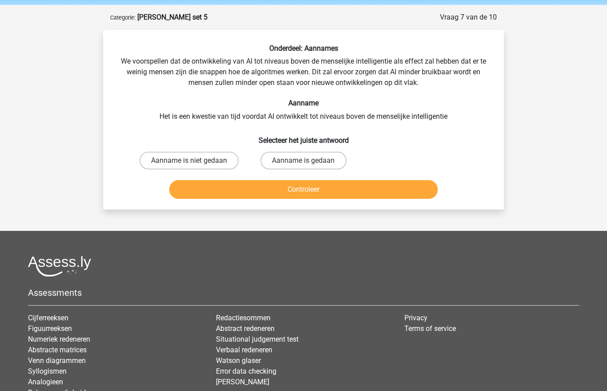
click at [321, 166] on label "Aanname is gedaan" at bounding box center [303, 161] width 86 height 18
click at [309, 166] on input "Aanname is gedaan" at bounding box center [306, 163] width 6 height 6
radio input "true"
click at [315, 194] on button "Controleer" at bounding box center [303, 189] width 269 height 19
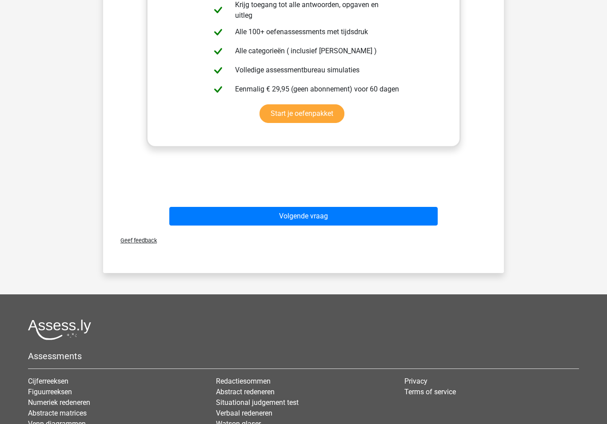
click at [373, 217] on button "Volgende vraag" at bounding box center [303, 216] width 269 height 19
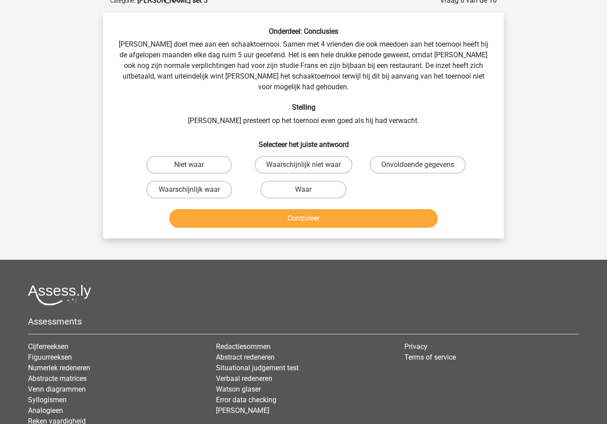
scroll to position [44, 0]
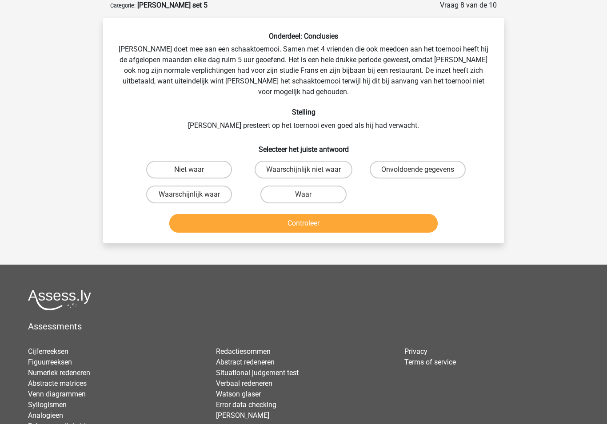
click at [167, 161] on label "Niet waar" at bounding box center [189, 170] width 86 height 18
click at [189, 170] on input "Niet waar" at bounding box center [192, 173] width 6 height 6
radio input "true"
click at [192, 214] on button "Controleer" at bounding box center [303, 223] width 269 height 19
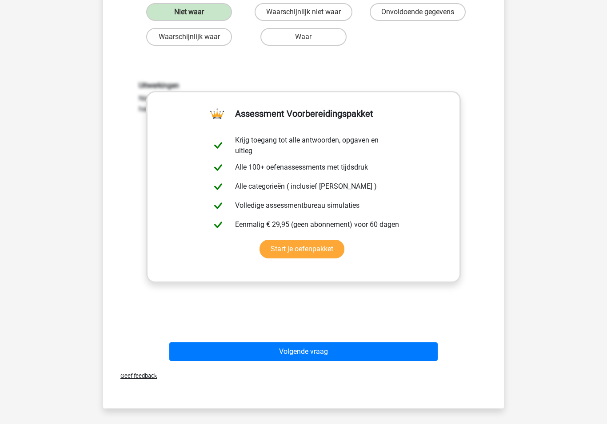
click at [375, 346] on button "Volgende vraag" at bounding box center [303, 352] width 269 height 19
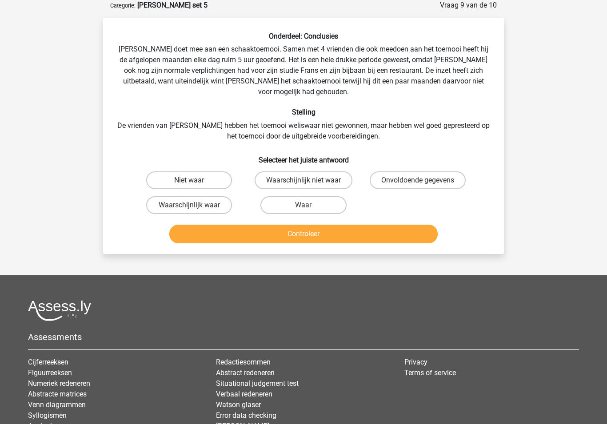
click at [446, 172] on label "Onvoldoende gegevens" at bounding box center [418, 181] width 96 height 18
click at [423, 180] on input "Onvoldoende gegevens" at bounding box center [421, 183] width 6 height 6
radio input "true"
click at [400, 225] on button "Controleer" at bounding box center [303, 234] width 269 height 19
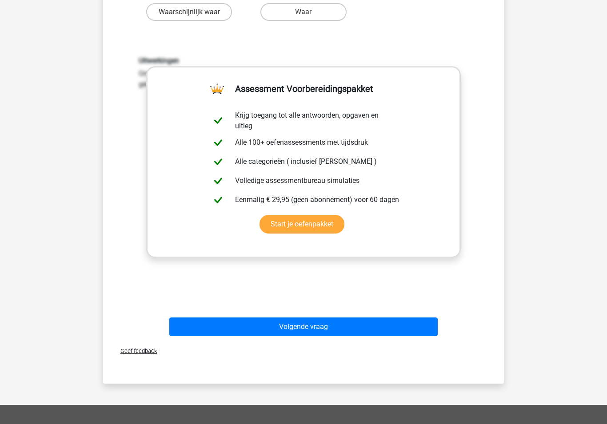
click at [371, 318] on button "Volgende vraag" at bounding box center [303, 327] width 269 height 19
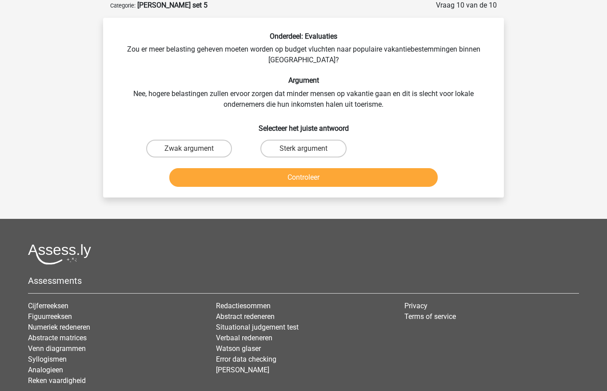
click at [332, 150] on label "Sterk argument" at bounding box center [303, 149] width 86 height 18
click at [309, 150] on input "Sterk argument" at bounding box center [306, 151] width 6 height 6
radio input "true"
click at [309, 178] on button "Controleer" at bounding box center [303, 177] width 269 height 19
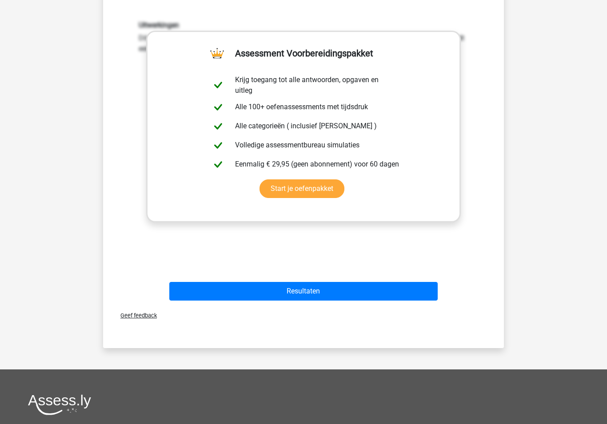
scroll to position [222, 0]
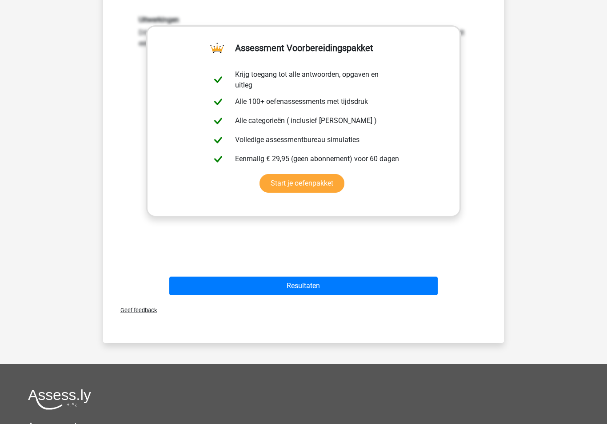
click at [423, 287] on button "Resultaten" at bounding box center [303, 286] width 269 height 19
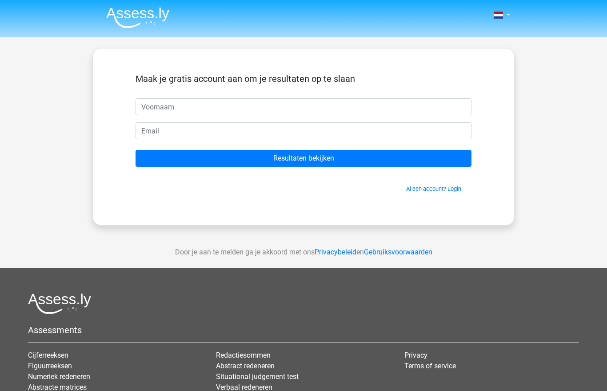
click at [124, 15] on img at bounding box center [137, 17] width 63 height 21
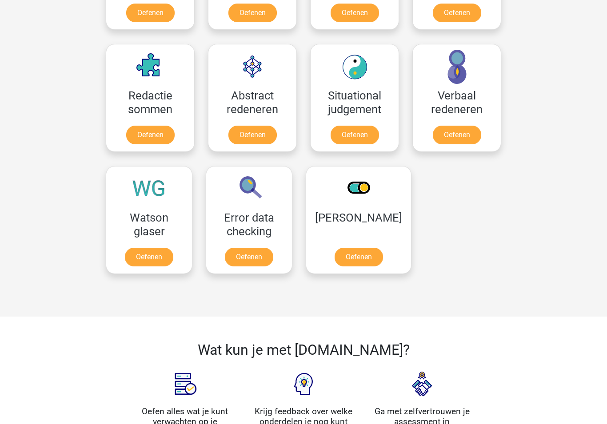
scroll to position [617, 0]
click at [141, 248] on link "Oefenen" at bounding box center [149, 257] width 48 height 19
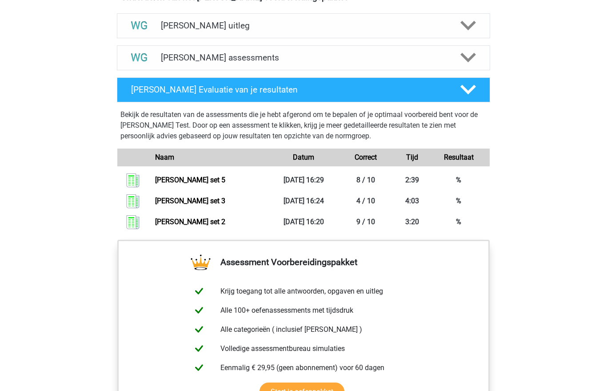
scroll to position [538, 0]
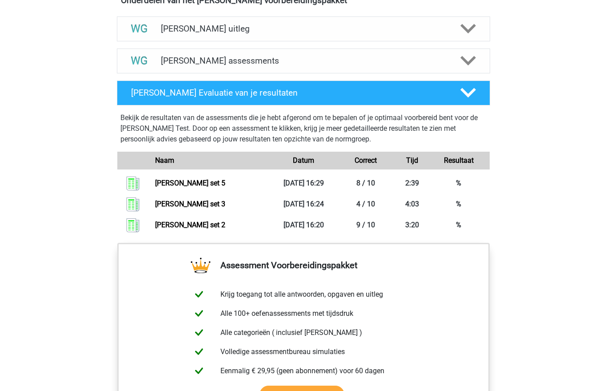
click at [465, 62] on polygon at bounding box center [468, 61] width 16 height 10
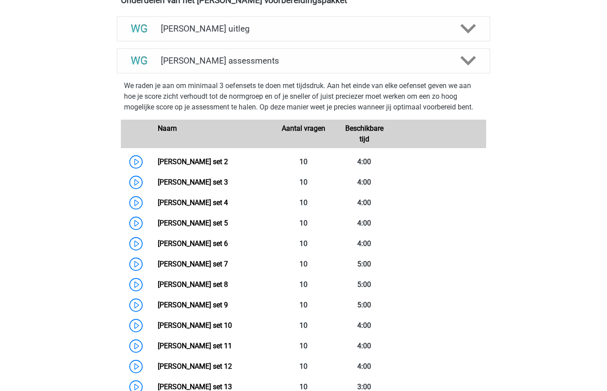
click at [220, 201] on link "[PERSON_NAME] set 4" at bounding box center [193, 202] width 70 height 8
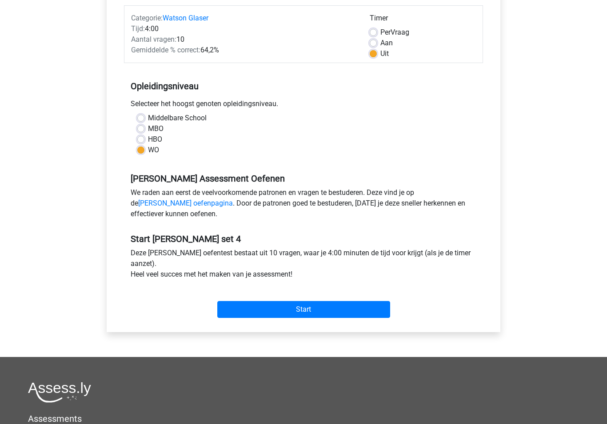
scroll to position [213, 0]
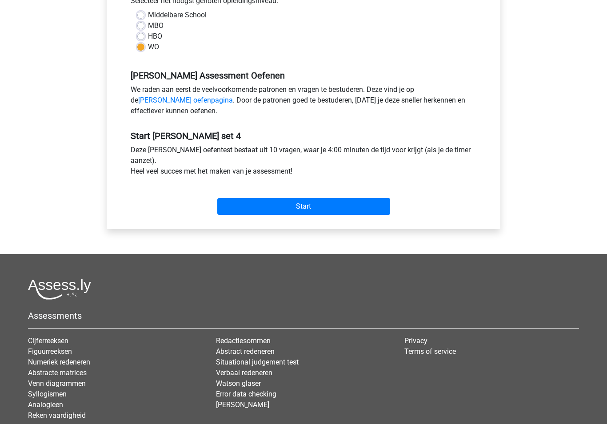
click at [355, 211] on input "Start" at bounding box center [303, 206] width 173 height 17
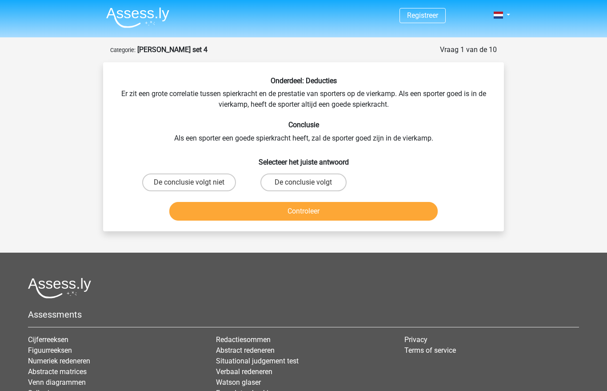
click at [212, 176] on label "De conclusie volgt niet" at bounding box center [189, 182] width 94 height 18
click at [195, 182] on input "De conclusie volgt niet" at bounding box center [192, 185] width 6 height 6
radio input "true"
click at [201, 208] on button "Controleer" at bounding box center [303, 211] width 269 height 19
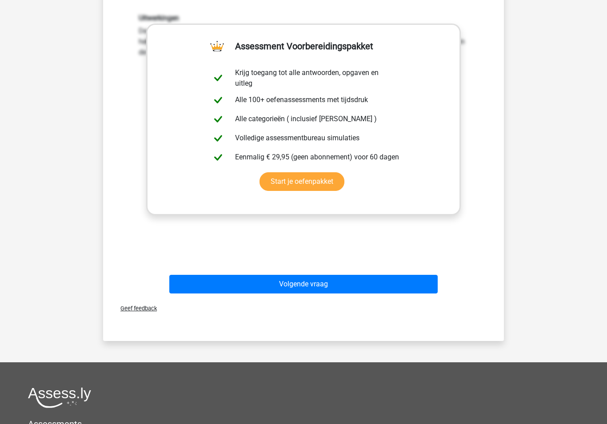
click at [379, 289] on button "Volgende vraag" at bounding box center [303, 284] width 269 height 19
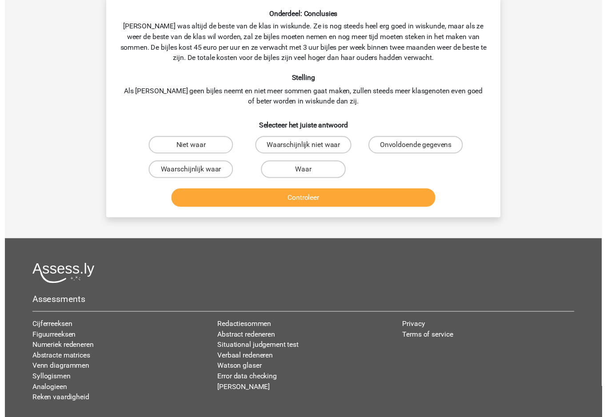
scroll to position [44, 0]
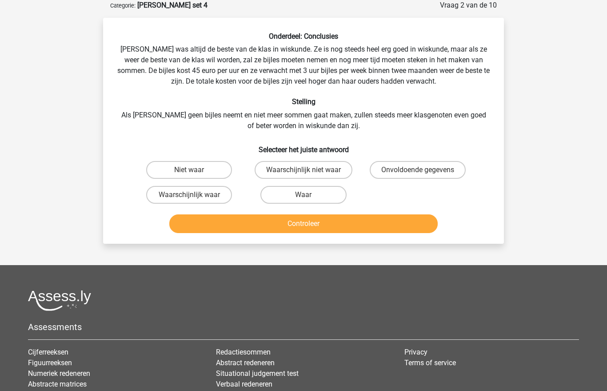
click at [208, 190] on label "Waarschijnlijk waar" at bounding box center [189, 195] width 86 height 18
click at [195, 195] on input "Waarschijnlijk waar" at bounding box center [192, 198] width 6 height 6
radio input "true"
click at [287, 218] on button "Controleer" at bounding box center [303, 223] width 269 height 19
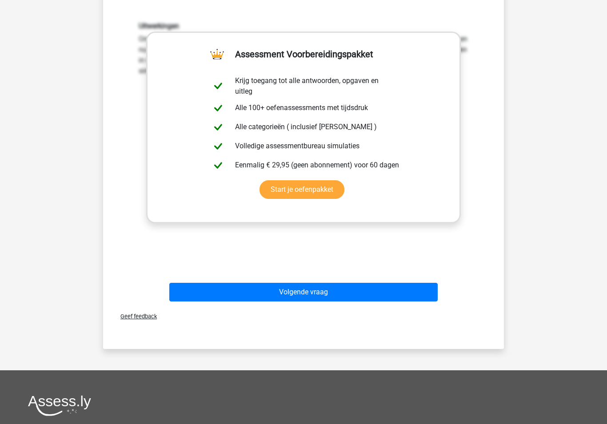
click at [336, 298] on button "Volgende vraag" at bounding box center [303, 292] width 269 height 19
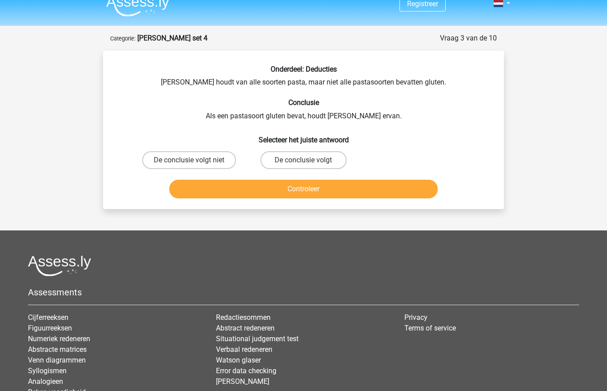
scroll to position [11, 0]
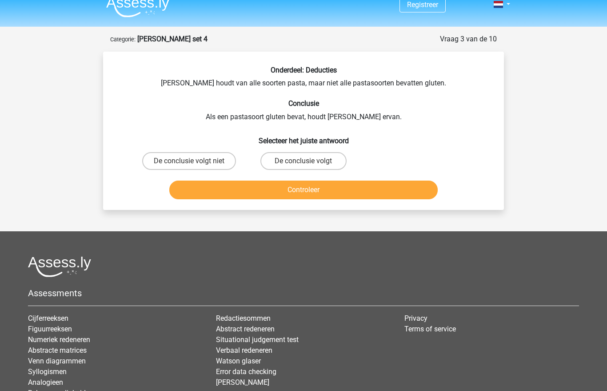
click at [328, 160] on label "De conclusie volgt" at bounding box center [303, 161] width 86 height 18
click at [309, 161] on input "De conclusie volgt" at bounding box center [306, 164] width 6 height 6
radio input "true"
click at [302, 192] on button "Controleer" at bounding box center [303, 189] width 269 height 19
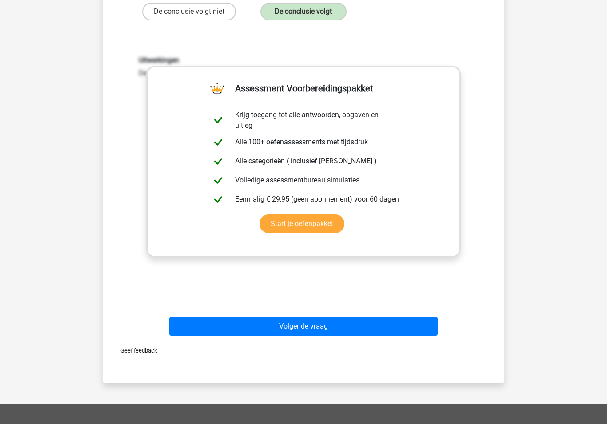
click at [303, 333] on button "Volgende vraag" at bounding box center [303, 326] width 269 height 19
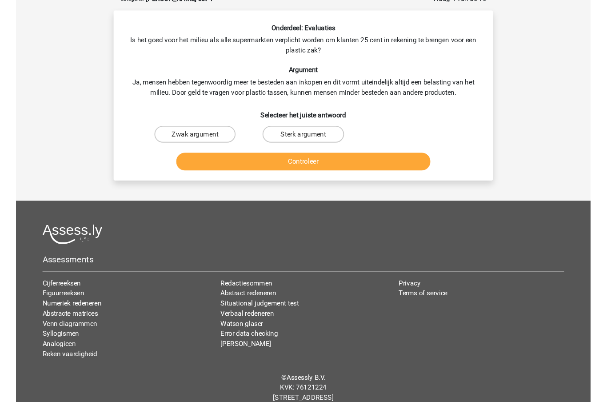
scroll to position [44, 0]
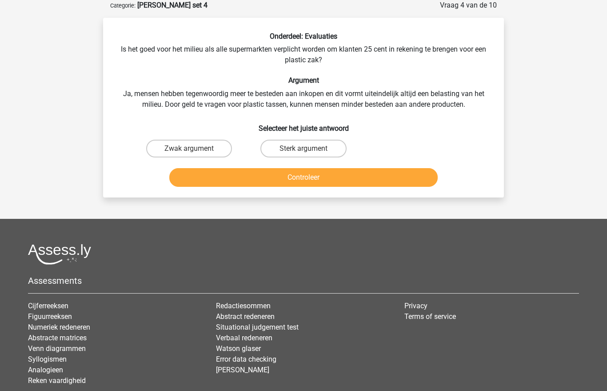
click at [318, 149] on label "Sterk argument" at bounding box center [303, 149] width 86 height 18
click at [309, 149] on input "Sterk argument" at bounding box center [306, 151] width 6 height 6
radio input "true"
click at [307, 177] on button "Controleer" at bounding box center [303, 177] width 269 height 19
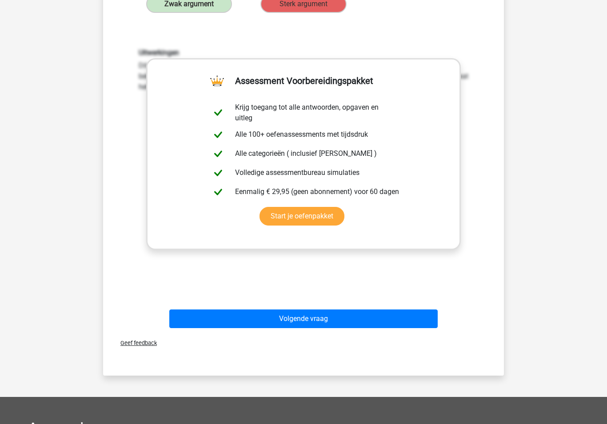
click at [314, 324] on button "Volgende vraag" at bounding box center [303, 319] width 269 height 19
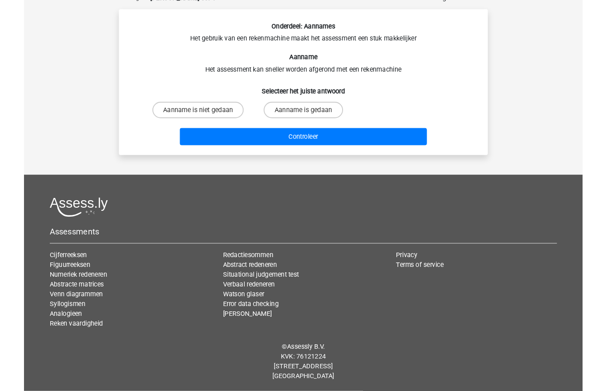
scroll to position [40, 0]
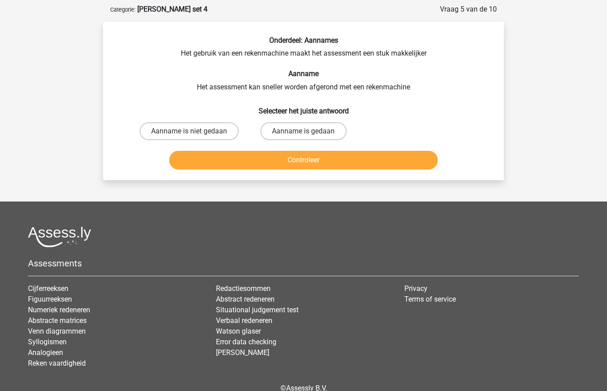
click at [222, 127] on label "Aanname is niet gedaan" at bounding box center [189, 131] width 99 height 18
click at [195, 131] on input "Aanname is niet gedaan" at bounding box center [192, 134] width 6 height 6
radio input "true"
click at [213, 159] on button "Controleer" at bounding box center [303, 160] width 269 height 19
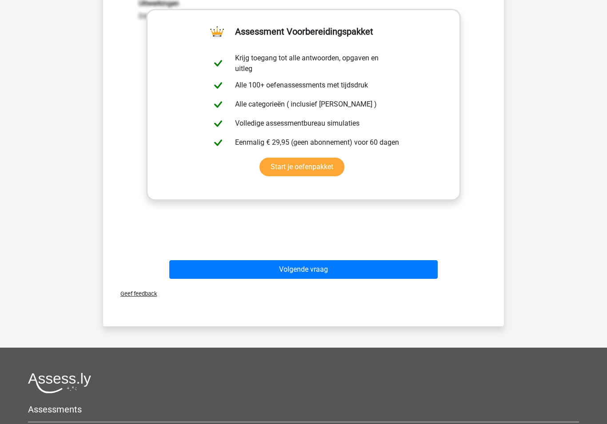
scroll to position [219, 0]
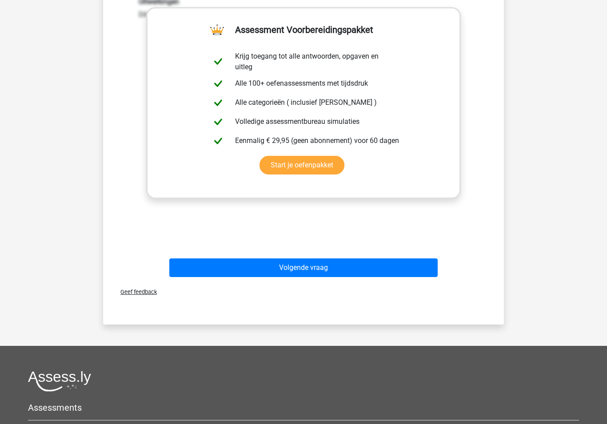
click at [395, 282] on div "Geef feedback" at bounding box center [304, 292] width 394 height 23
click at [417, 271] on button "Volgende vraag" at bounding box center [303, 268] width 269 height 19
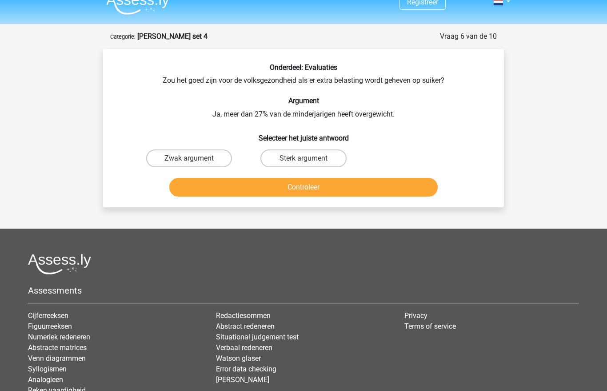
scroll to position [6, 0]
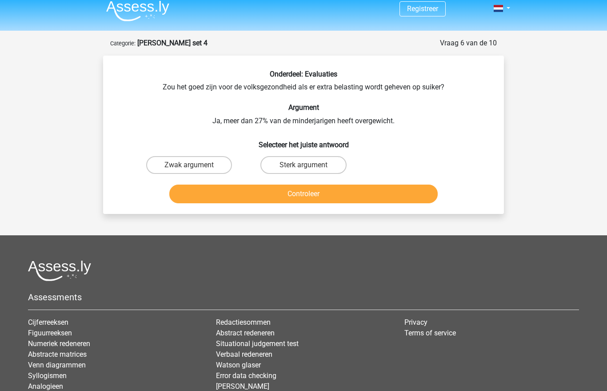
click at [206, 163] on label "Zwak argument" at bounding box center [189, 165] width 86 height 18
click at [195, 165] on input "Zwak argument" at bounding box center [192, 168] width 6 height 6
radio input "true"
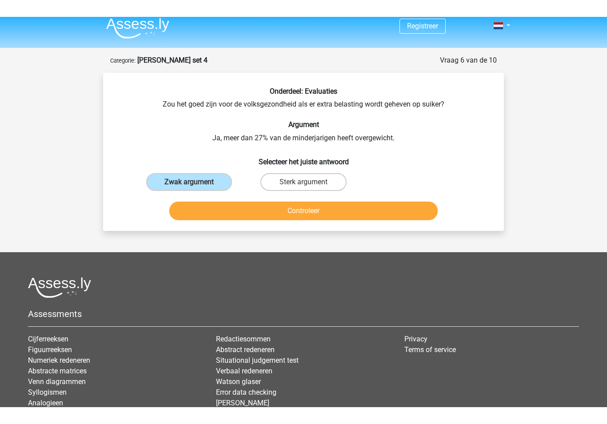
scroll to position [7, 0]
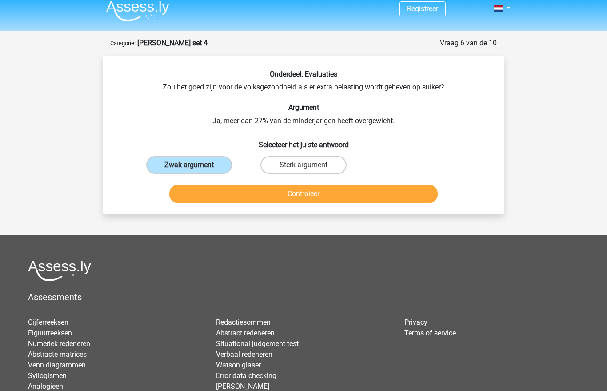
click at [198, 189] on button "Controleer" at bounding box center [303, 193] width 269 height 19
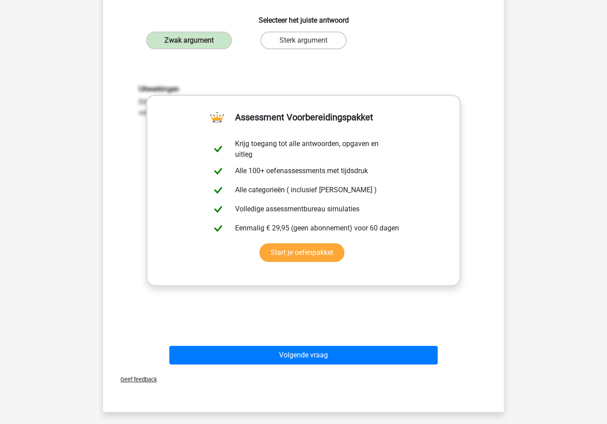
scroll to position [132, 0]
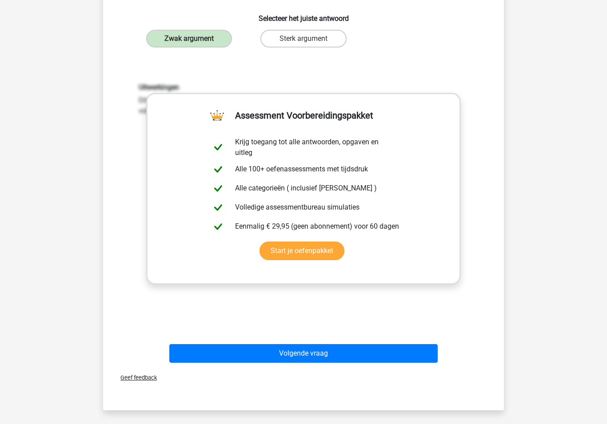
click at [387, 367] on div "Geef feedback" at bounding box center [304, 378] width 394 height 23
click at [414, 355] on button "Volgende vraag" at bounding box center [303, 354] width 269 height 19
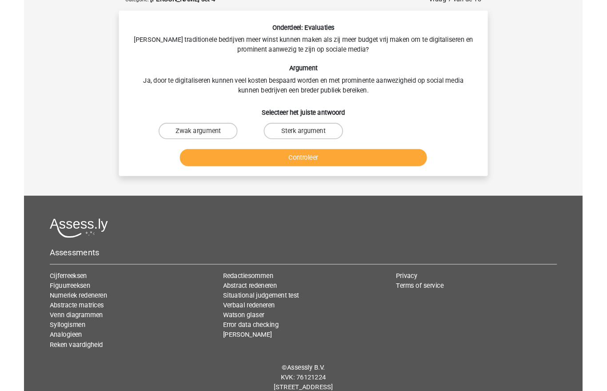
scroll to position [44, 0]
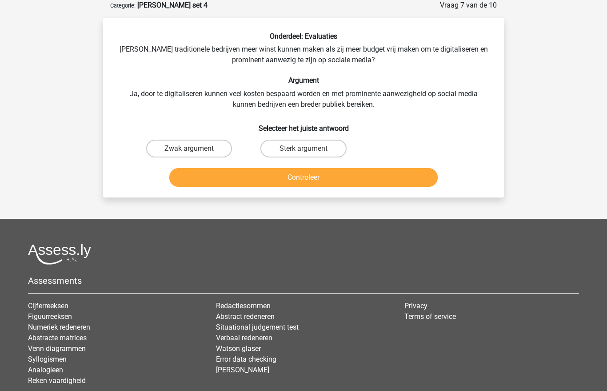
click at [309, 150] on input "Sterk argument" at bounding box center [306, 151] width 6 height 6
radio input "true"
click at [274, 180] on button "Controleer" at bounding box center [303, 177] width 269 height 19
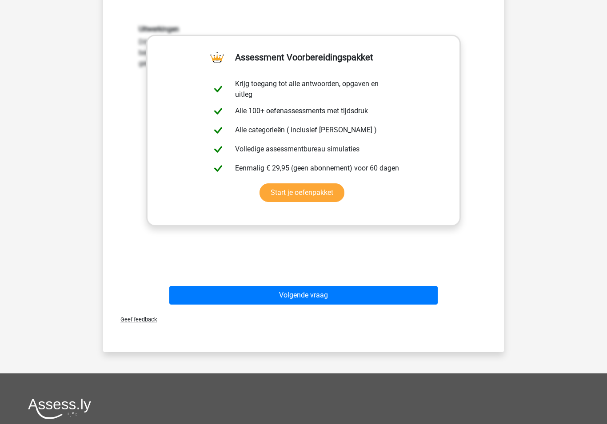
click at [422, 292] on button "Volgende vraag" at bounding box center [303, 296] width 269 height 19
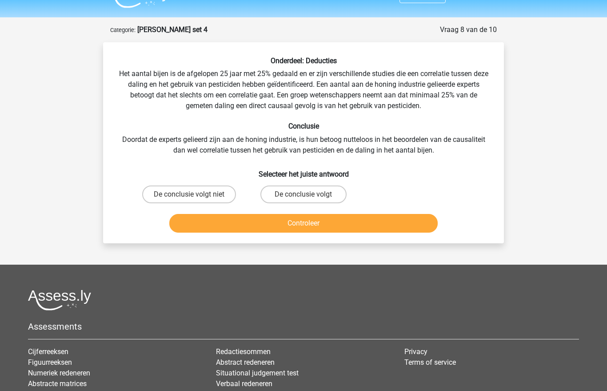
scroll to position [19, 0]
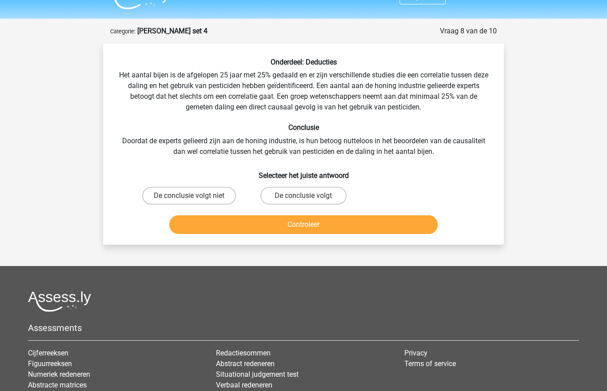
click at [222, 200] on label "De conclusie volgt niet" at bounding box center [189, 196] width 94 height 18
click at [195, 200] on input "De conclusie volgt niet" at bounding box center [192, 199] width 6 height 6
radio input "true"
click at [217, 226] on button "Controleer" at bounding box center [303, 224] width 269 height 19
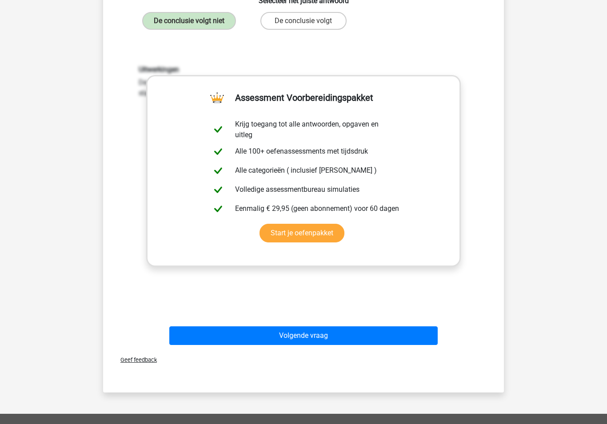
click at [387, 340] on button "Volgende vraag" at bounding box center [303, 336] width 269 height 19
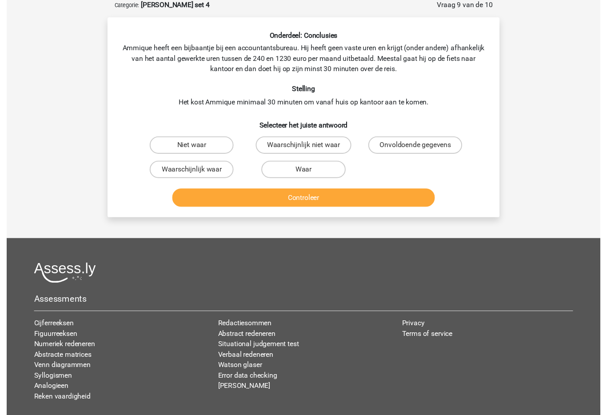
scroll to position [44, 0]
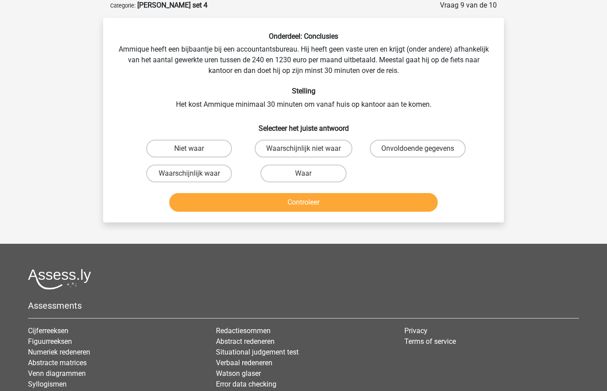
click at [217, 173] on label "Waarschijnlijk waar" at bounding box center [189, 173] width 86 height 18
click at [195, 173] on input "Waarschijnlijk waar" at bounding box center [192, 176] width 6 height 6
radio input "true"
click at [208, 200] on button "Controleer" at bounding box center [303, 202] width 269 height 19
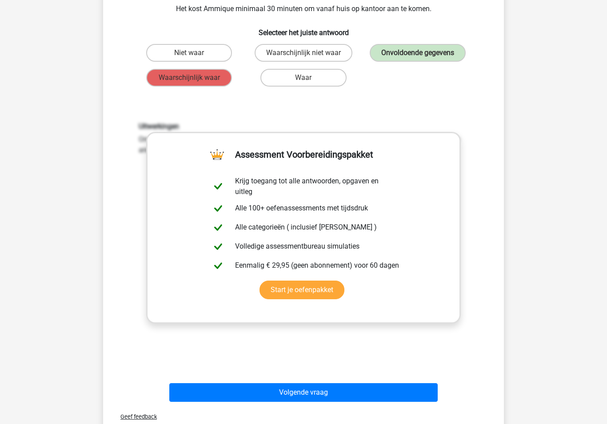
click at [319, 390] on button "Volgende vraag" at bounding box center [303, 393] width 269 height 19
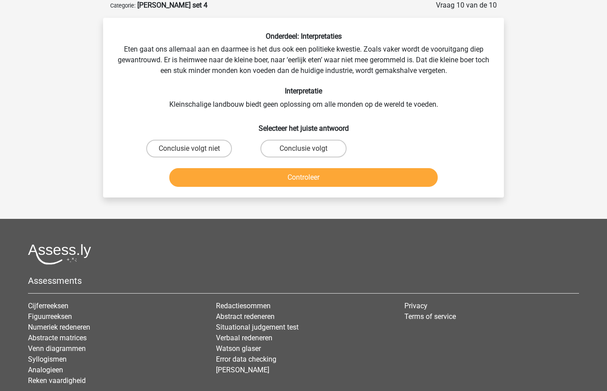
click at [332, 149] on label "Conclusie volgt" at bounding box center [303, 149] width 86 height 18
click at [309, 149] on input "Conclusie volgt" at bounding box center [306, 151] width 6 height 6
radio input "true"
click at [295, 178] on button "Controleer" at bounding box center [303, 177] width 269 height 19
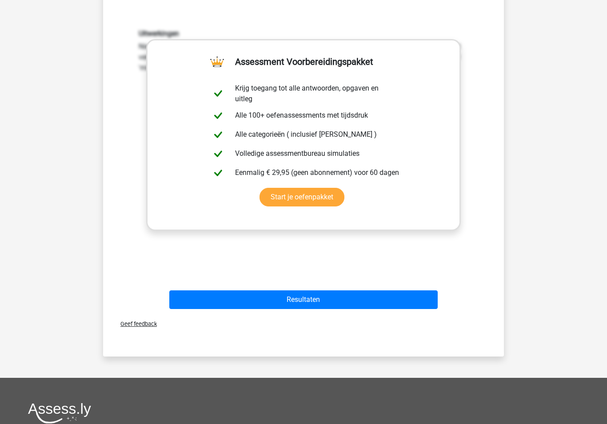
scroll to position [227, 0]
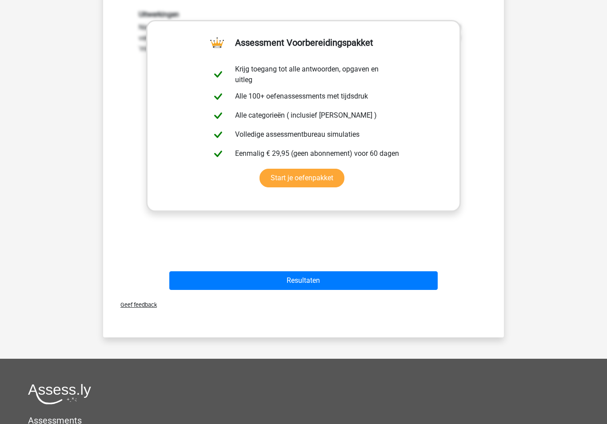
click at [323, 288] on button "Resultaten" at bounding box center [303, 280] width 269 height 19
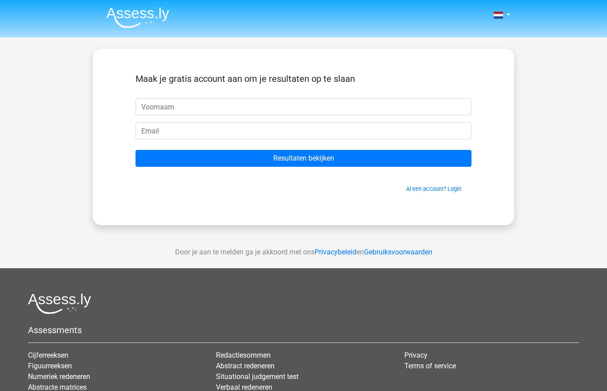
click at [145, 20] on img at bounding box center [137, 17] width 63 height 21
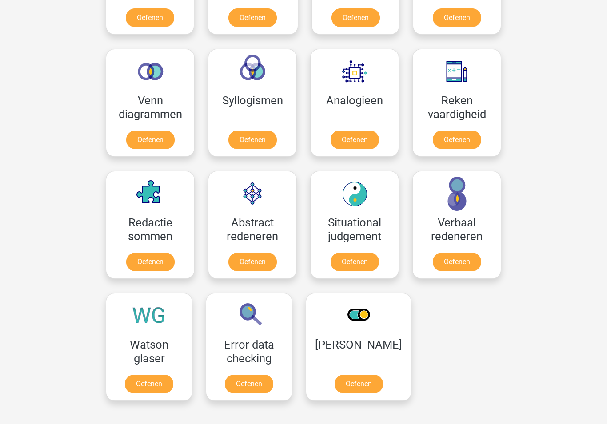
scroll to position [498, 0]
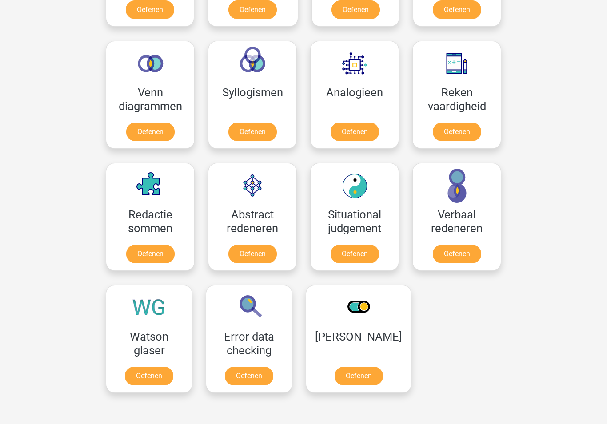
click at [168, 367] on link "Oefenen" at bounding box center [149, 376] width 48 height 19
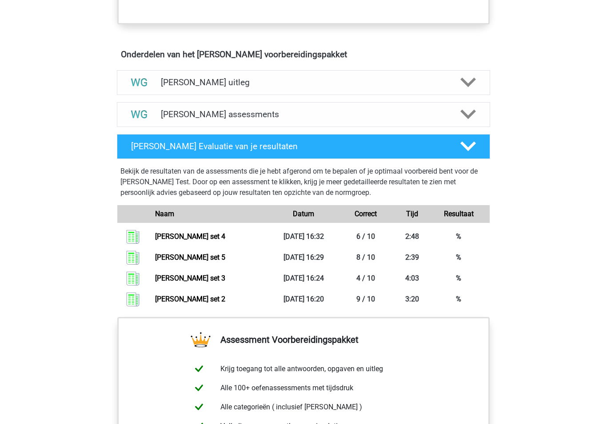
scroll to position [484, 0]
click at [225, 232] on link "[PERSON_NAME] set 4" at bounding box center [190, 236] width 70 height 8
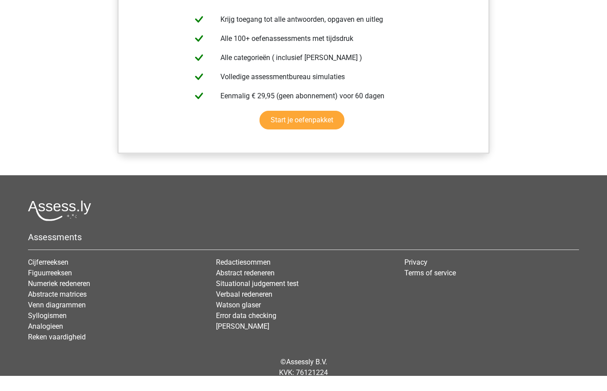
scroll to position [852, 0]
